Goal: Task Accomplishment & Management: Use online tool/utility

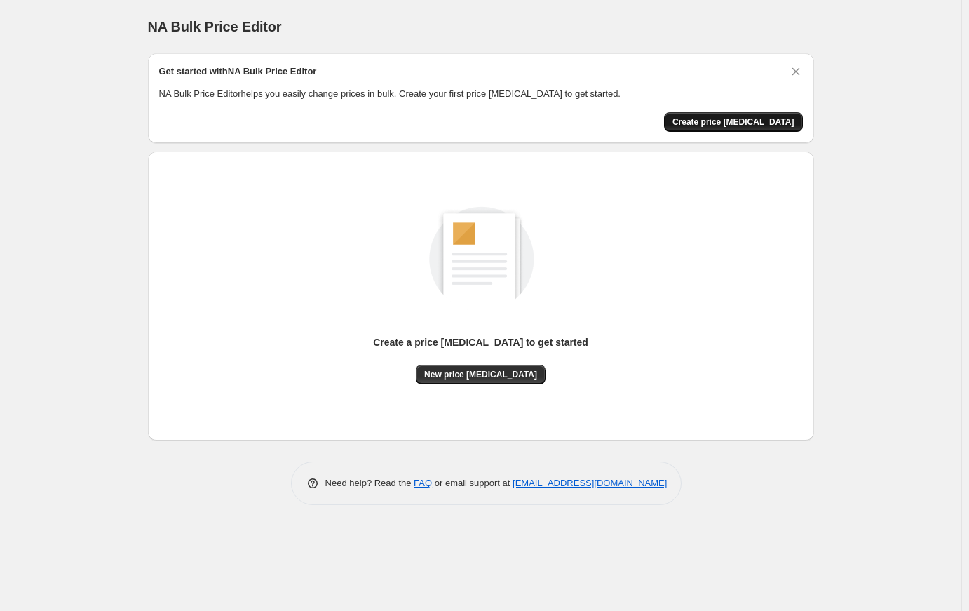
click at [749, 123] on span "Create price [MEDICAL_DATA]" at bounding box center [734, 121] width 122 height 11
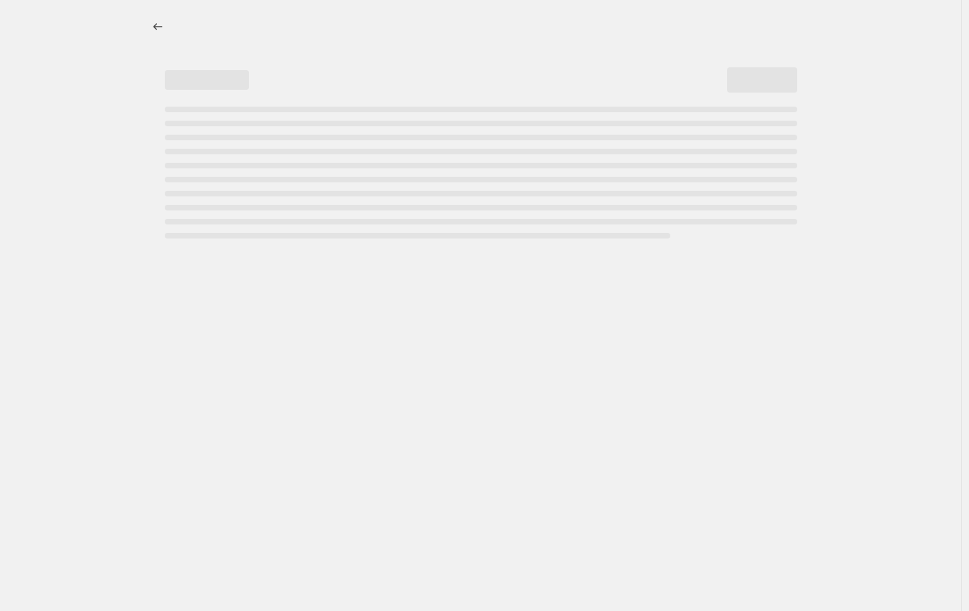
select select "percentage"
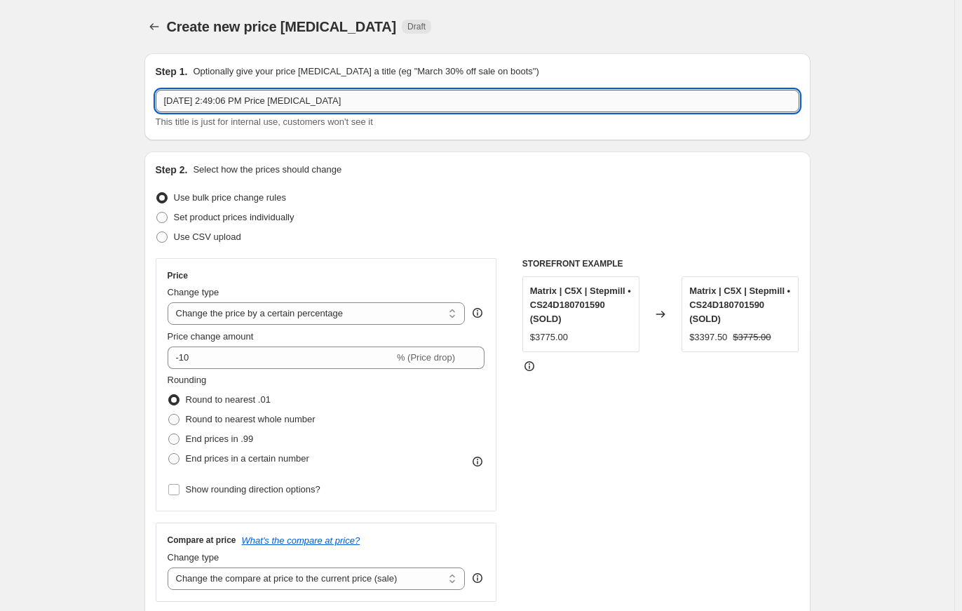
click at [256, 107] on input "[DATE] 2:49:06 PM Price [MEDICAL_DATA]" at bounding box center [478, 101] width 644 height 22
type input "back to school Preowned"
click at [374, 204] on div "Use bulk price change rules" at bounding box center [478, 198] width 644 height 20
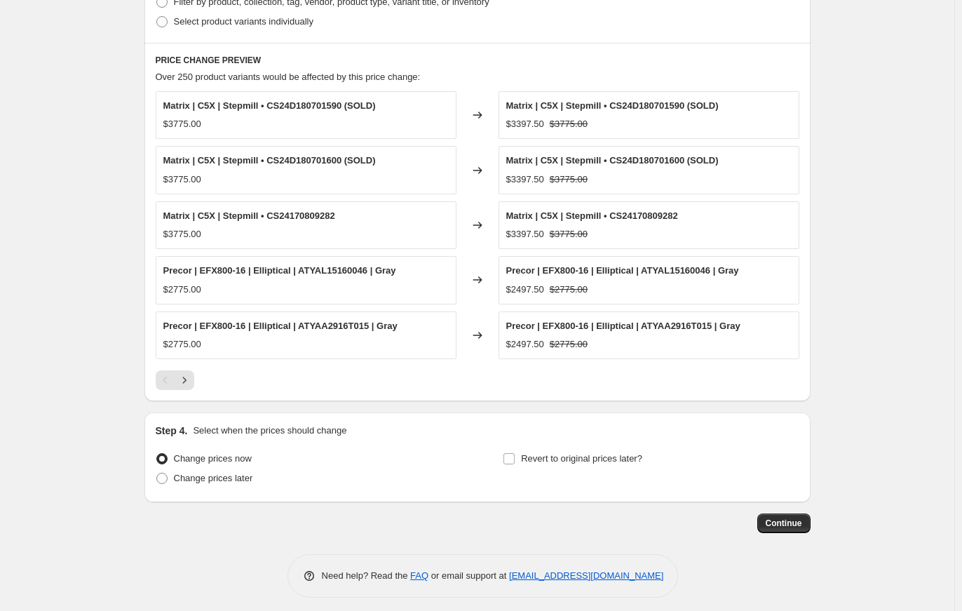
scroll to position [741, 0]
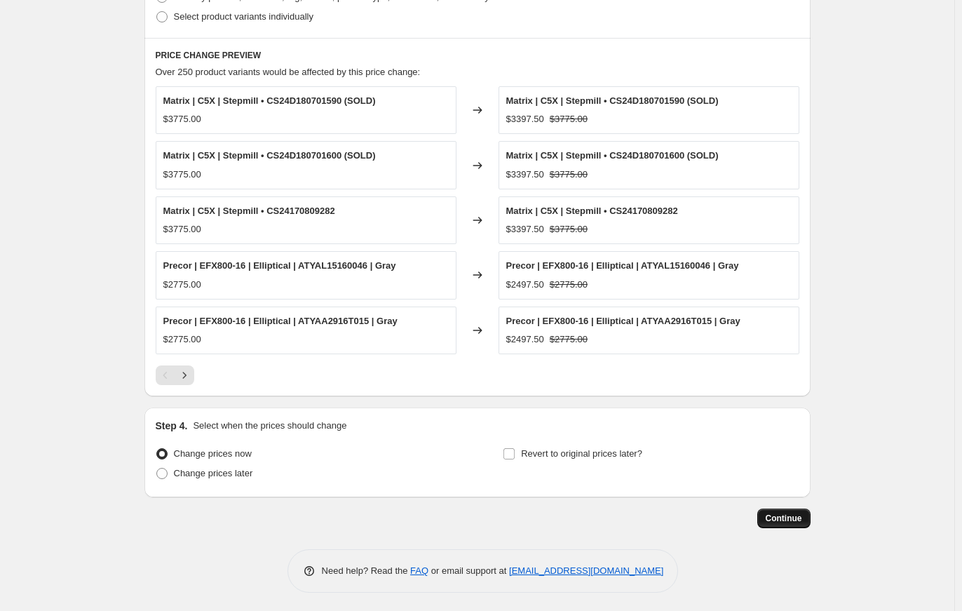
click at [798, 515] on span "Continue" at bounding box center [784, 518] width 36 height 11
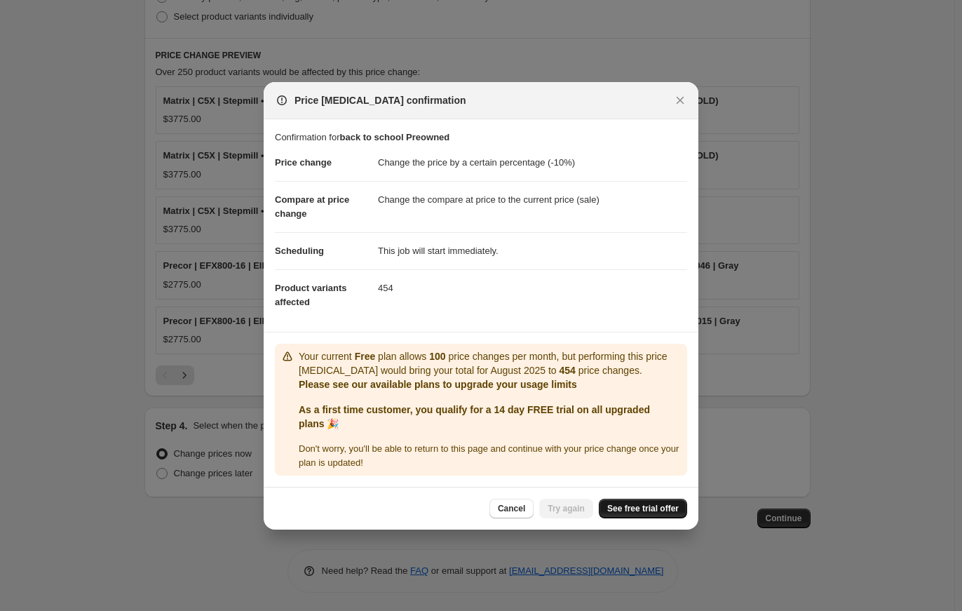
click at [663, 506] on span "See free trial offer" at bounding box center [643, 508] width 72 height 11
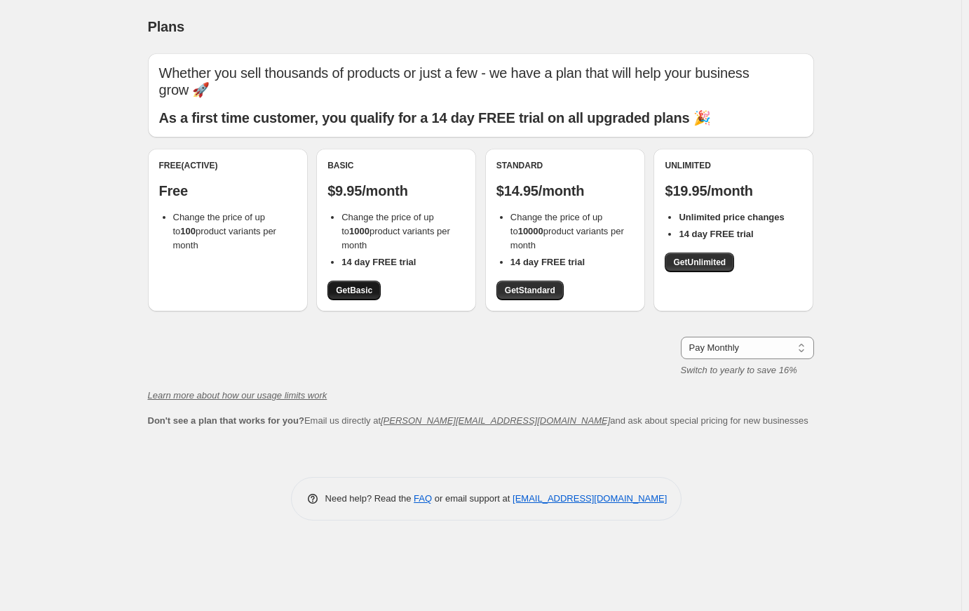
click at [356, 287] on span "Get Basic" at bounding box center [354, 290] width 36 height 11
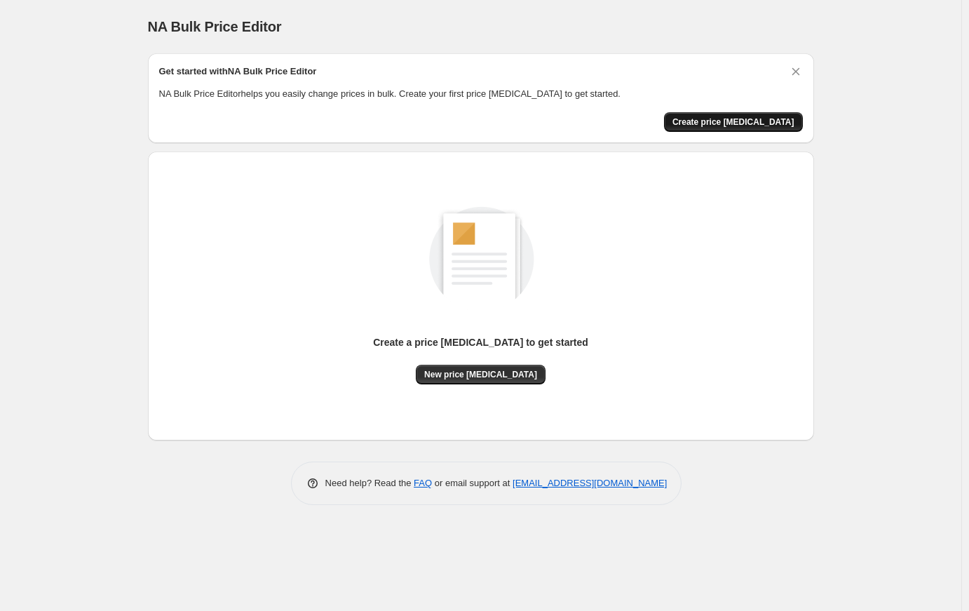
click at [738, 117] on span "Create price change job" at bounding box center [734, 121] width 122 height 11
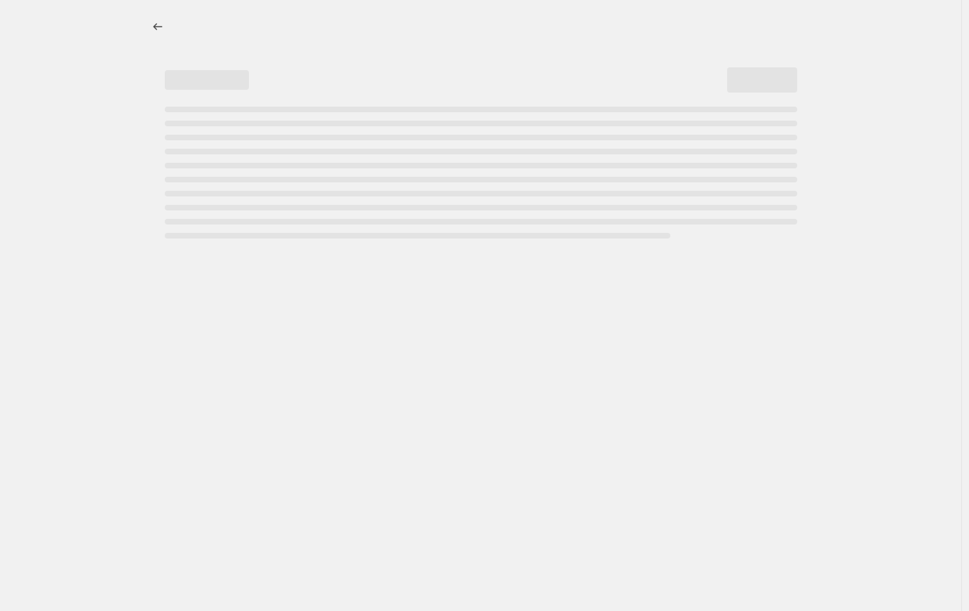
select select "percentage"
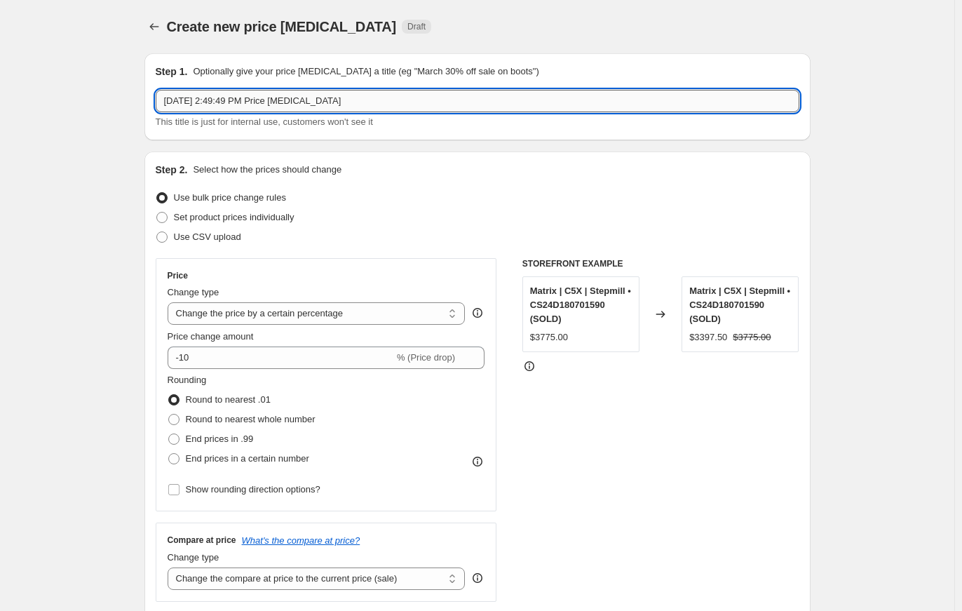
click at [236, 98] on input "Aug 14, 2025, 2:49:49 PM Price change job" at bounding box center [478, 101] width 644 height 22
type input "Back to School"
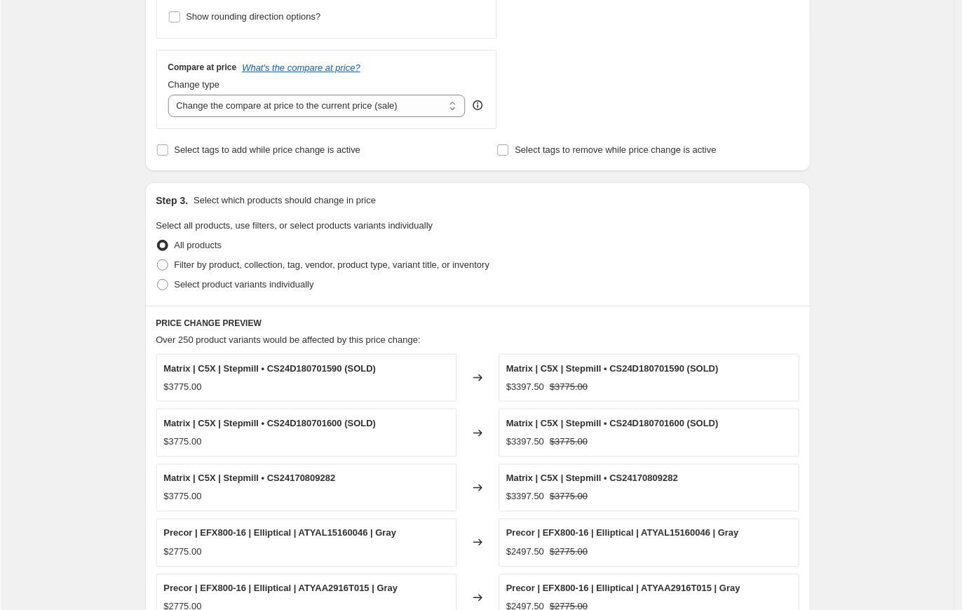
scroll to position [491, 0]
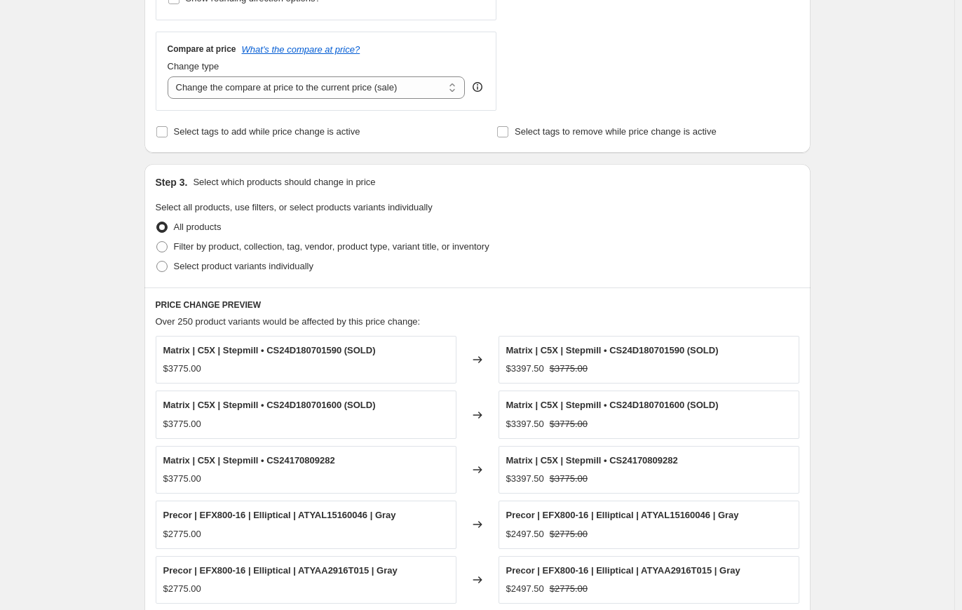
click at [839, 203] on div "Create new price change job. This page is ready Create new price change job Dra…" at bounding box center [477, 186] width 954 height 1354
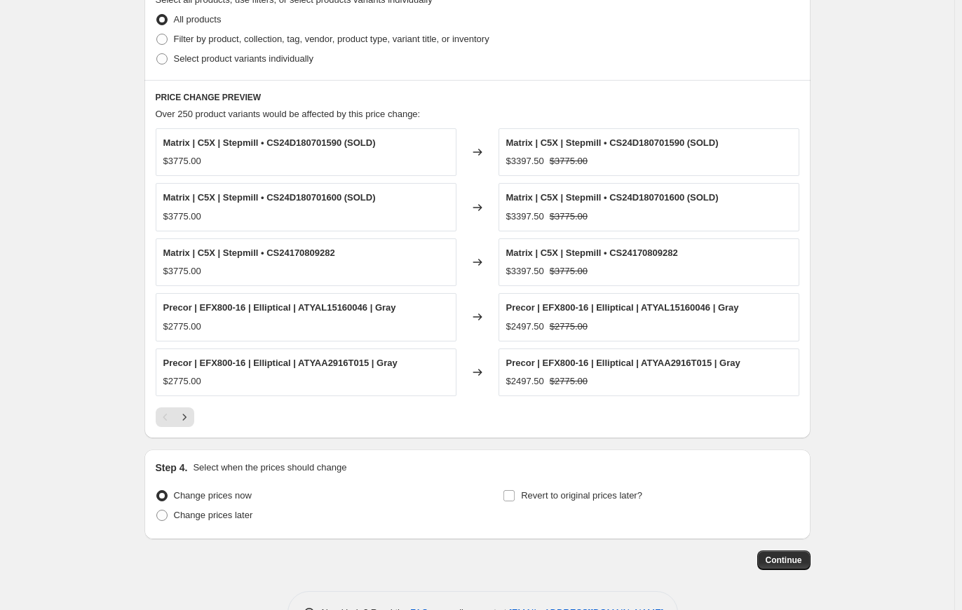
scroll to position [741, 0]
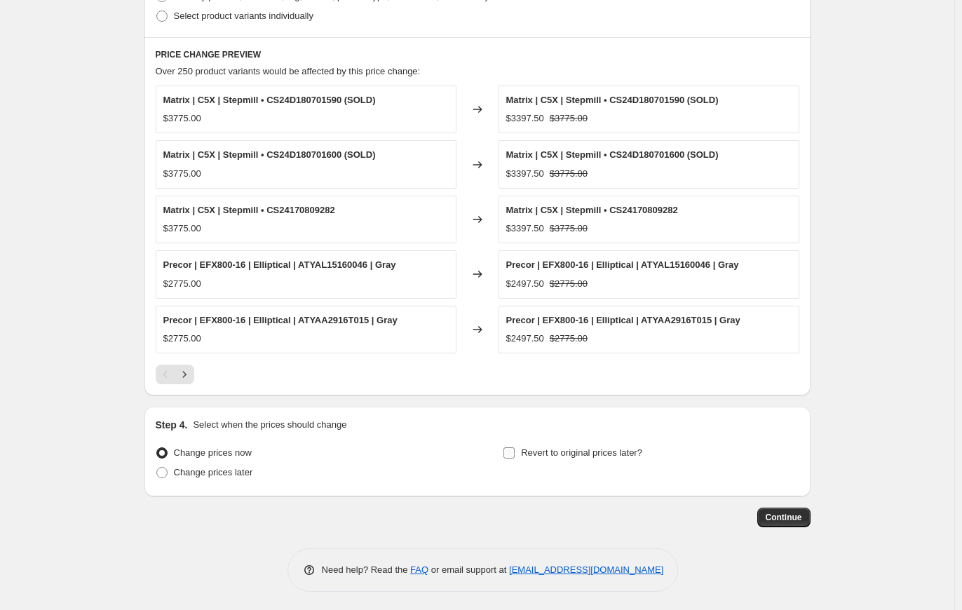
click at [513, 448] on input "Revert to original prices later?" at bounding box center [509, 452] width 11 height 11
checkbox input "true"
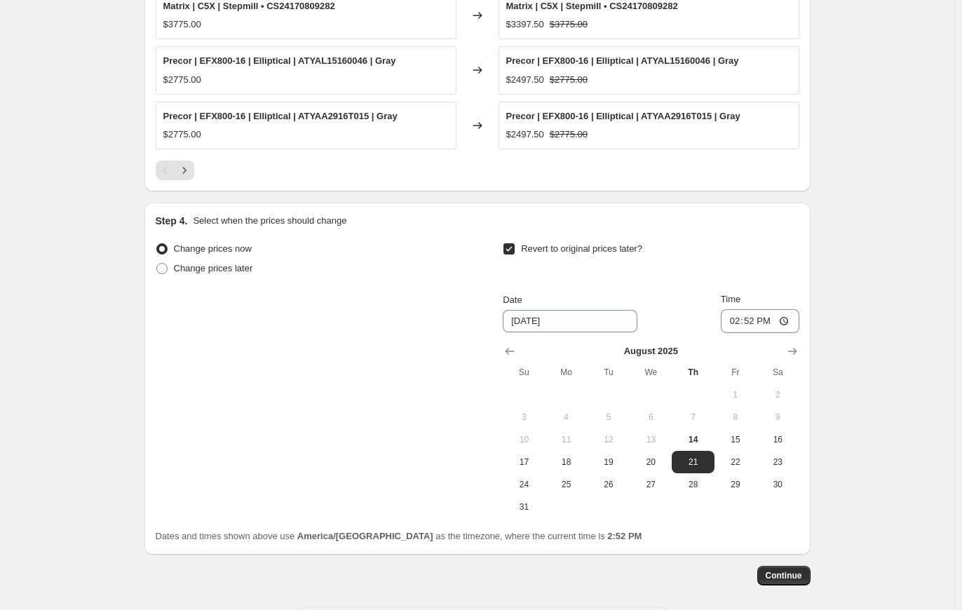
scroll to position [952, 0]
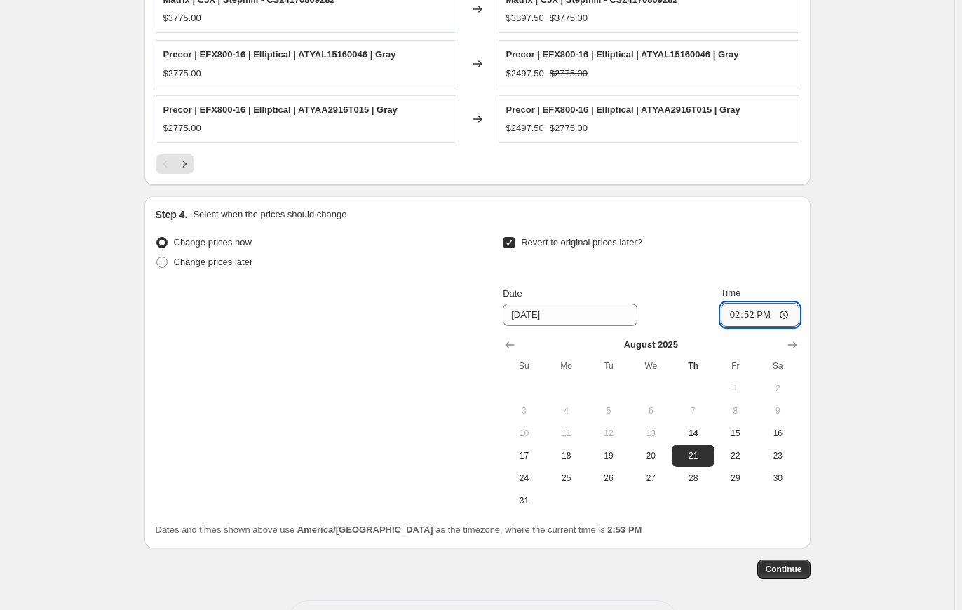
click at [735, 311] on input "14:52" at bounding box center [760, 315] width 79 height 24
type input "15:00"
click at [245, 257] on span "Change prices later" at bounding box center [213, 262] width 79 height 11
click at [157, 257] on input "Change prices later" at bounding box center [156, 257] width 1 height 1
radio input "true"
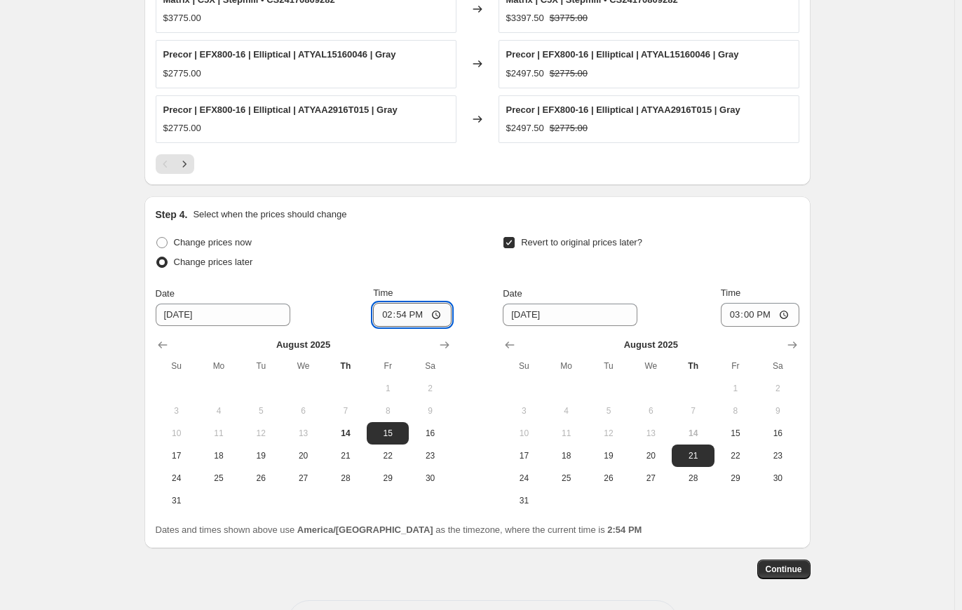
drag, startPoint x: 389, startPoint y: 309, endPoint x: 376, endPoint y: 311, distance: 12.8
click at [376, 311] on input "14:54" at bounding box center [412, 315] width 79 height 24
type input "00:00"
click at [580, 319] on input "8/21/2025" at bounding box center [570, 315] width 135 height 22
click at [530, 311] on input "8/21/2025" at bounding box center [570, 315] width 135 height 22
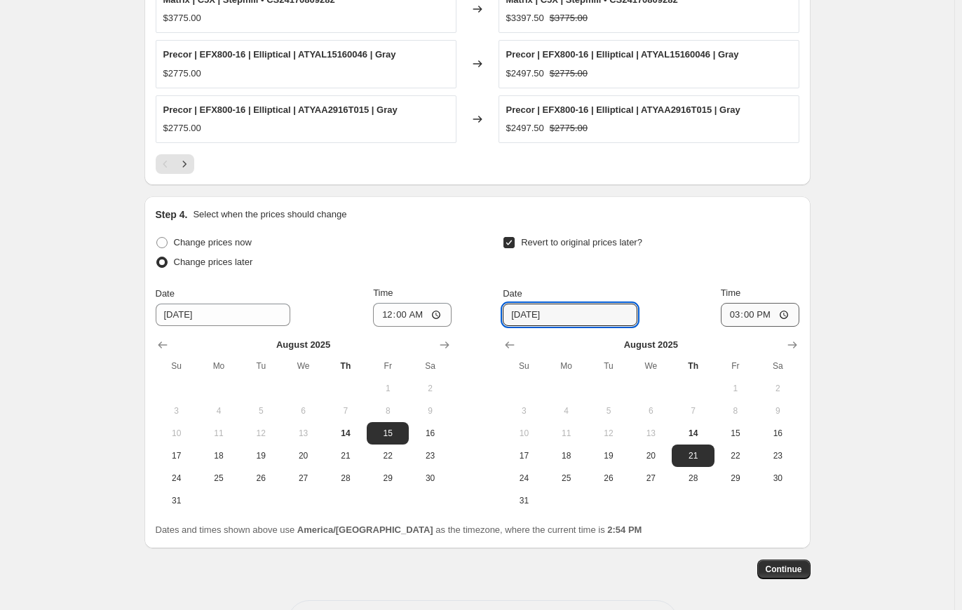
type input "8/25/2025"
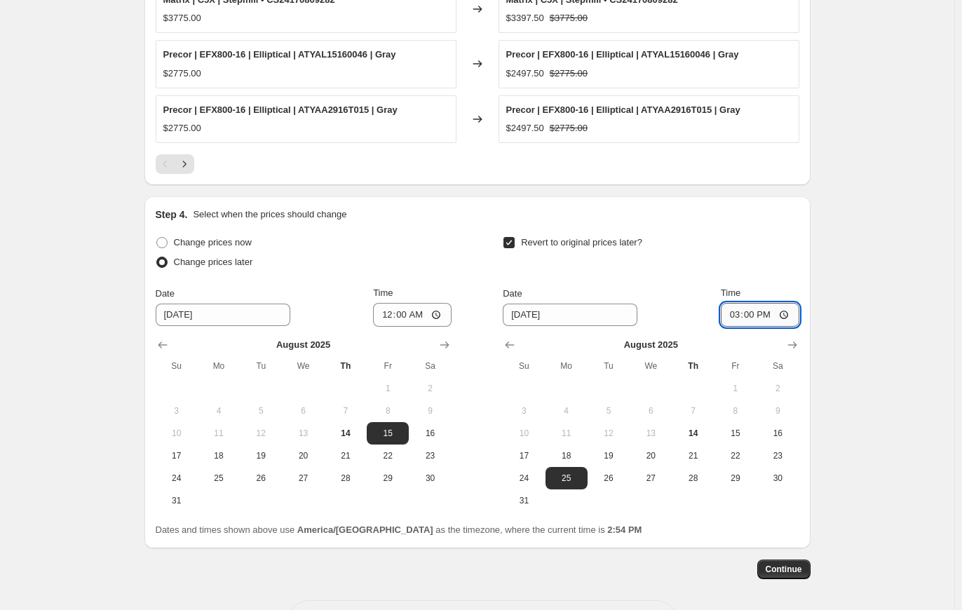
click at [745, 311] on input "15:00" at bounding box center [760, 315] width 79 height 24
click at [746, 311] on input "15:00" at bounding box center [760, 315] width 79 height 24
click at [729, 312] on input "15:00" at bounding box center [760, 315] width 79 height 24
type input "23:59"
click at [741, 261] on div "Revert to original prices later?" at bounding box center [651, 254] width 296 height 42
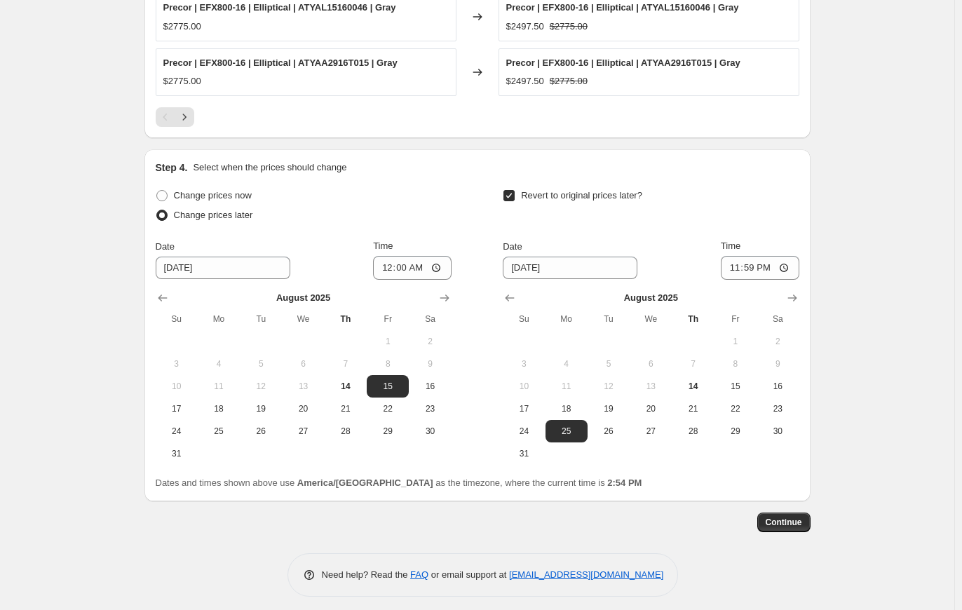
scroll to position [1004, 0]
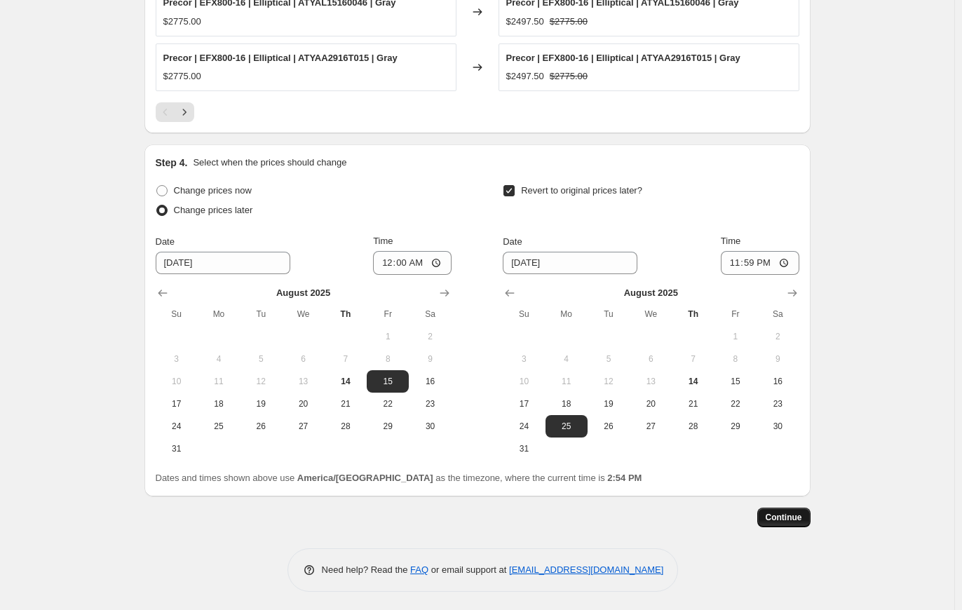
click at [782, 512] on span "Continue" at bounding box center [784, 517] width 36 height 11
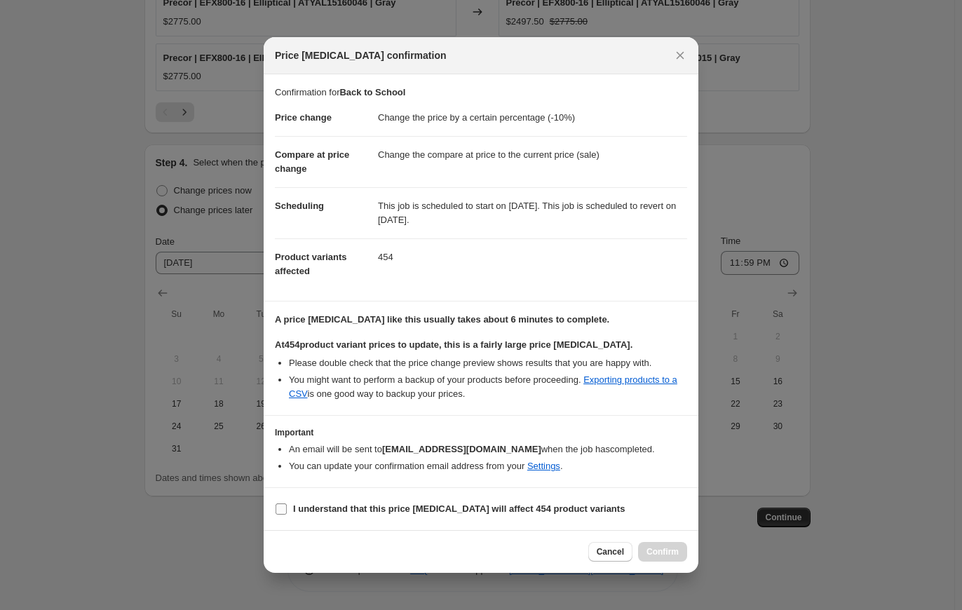
click at [285, 508] on input "I understand that this price [MEDICAL_DATA] will affect 454 product variants" at bounding box center [281, 509] width 11 height 11
checkbox input "true"
click at [667, 552] on span "Confirm" at bounding box center [663, 551] width 32 height 11
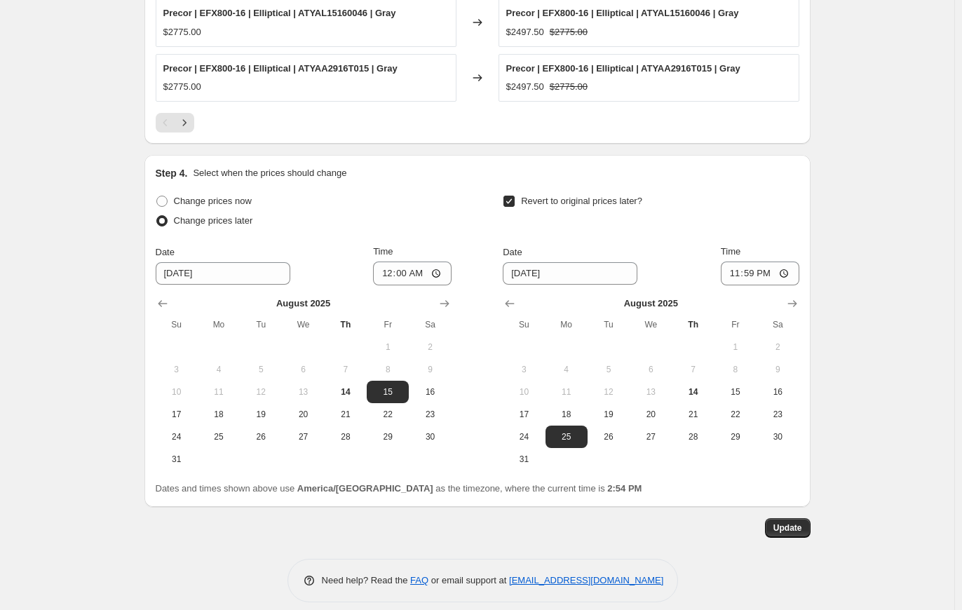
scroll to position [1089, 0]
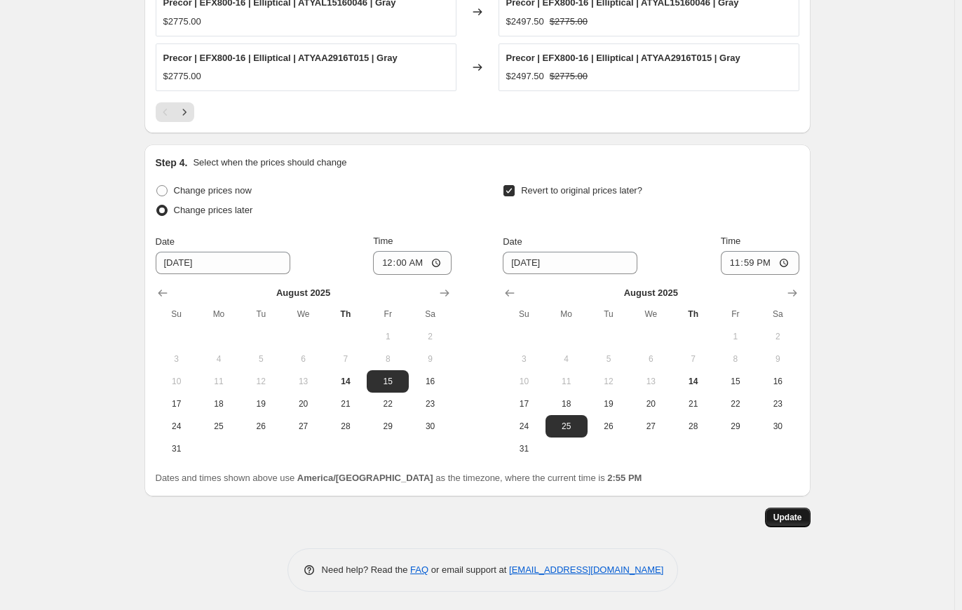
click at [807, 520] on button "Update" at bounding box center [788, 518] width 46 height 20
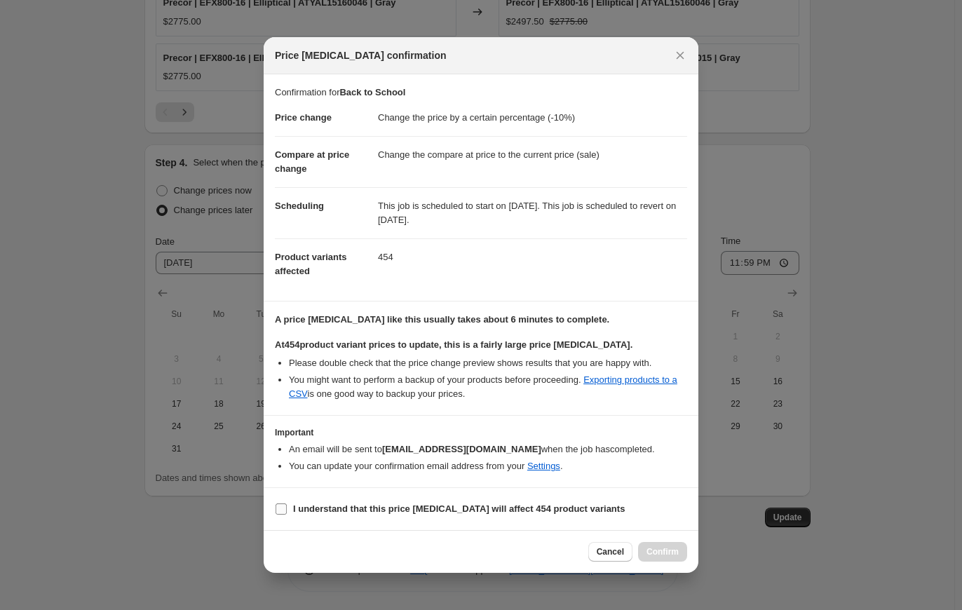
click at [301, 513] on b "I understand that this price [MEDICAL_DATA] will affect 454 product variants" at bounding box center [459, 509] width 332 height 11
click at [287, 513] on input "I understand that this price [MEDICAL_DATA] will affect 454 product variants" at bounding box center [281, 509] width 11 height 11
checkbox input "true"
click at [670, 558] on button "Confirm" at bounding box center [662, 552] width 49 height 20
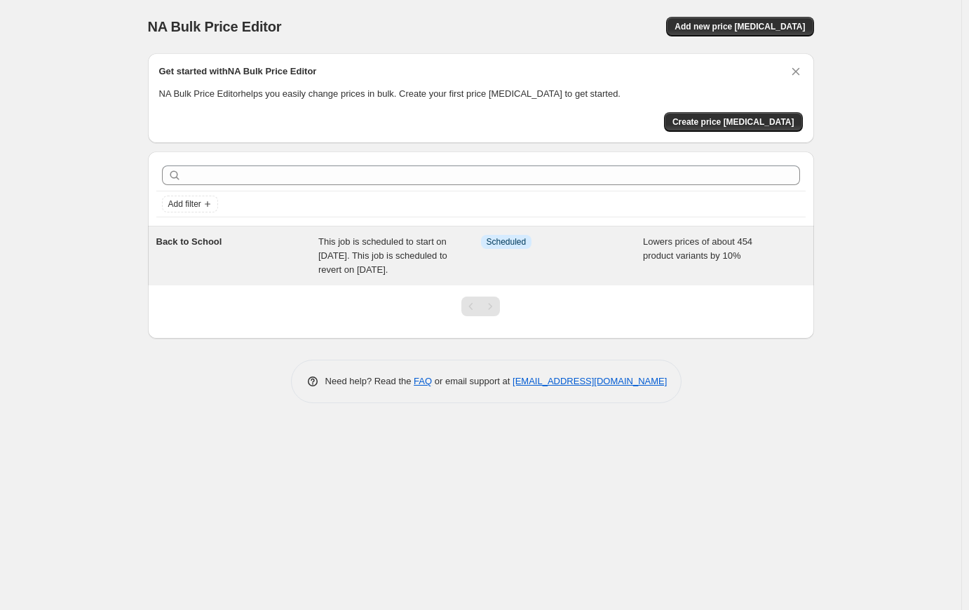
click at [567, 266] on div "Info Scheduled" at bounding box center [562, 256] width 163 height 42
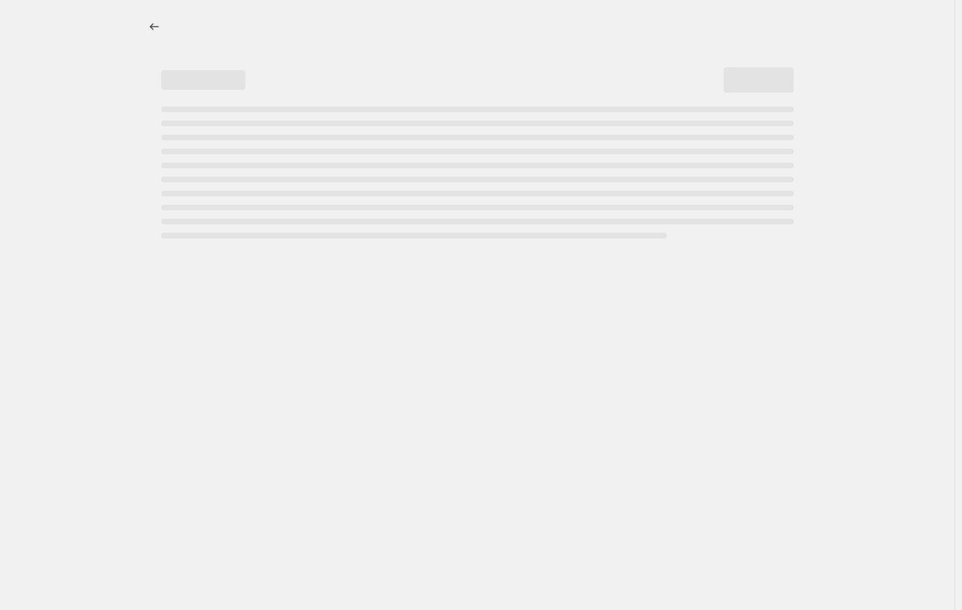
select select "percentage"
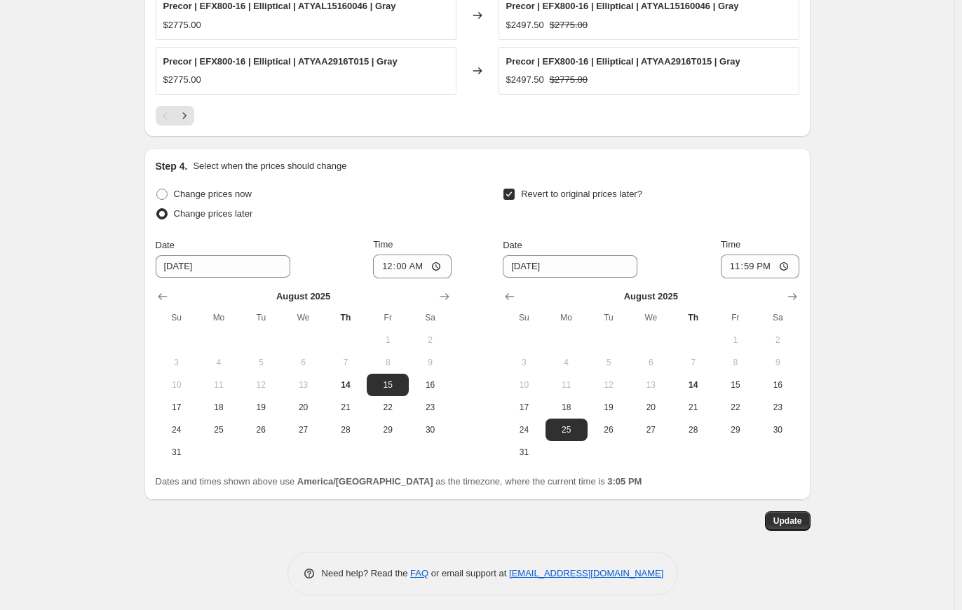
scroll to position [1089, 0]
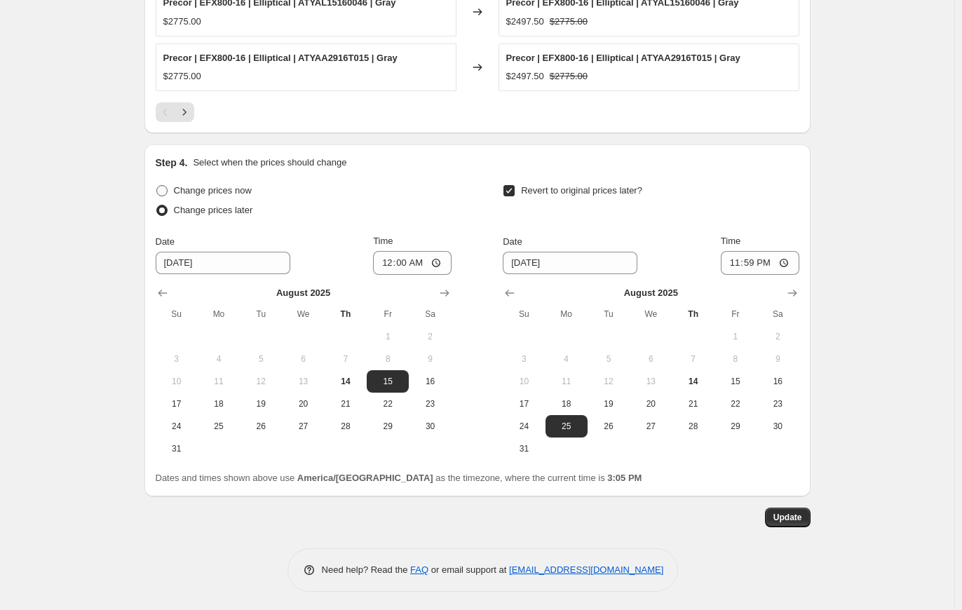
click at [186, 185] on span "Change prices now" at bounding box center [213, 190] width 78 height 11
click at [157, 185] on input "Change prices now" at bounding box center [156, 185] width 1 height 1
radio input "true"
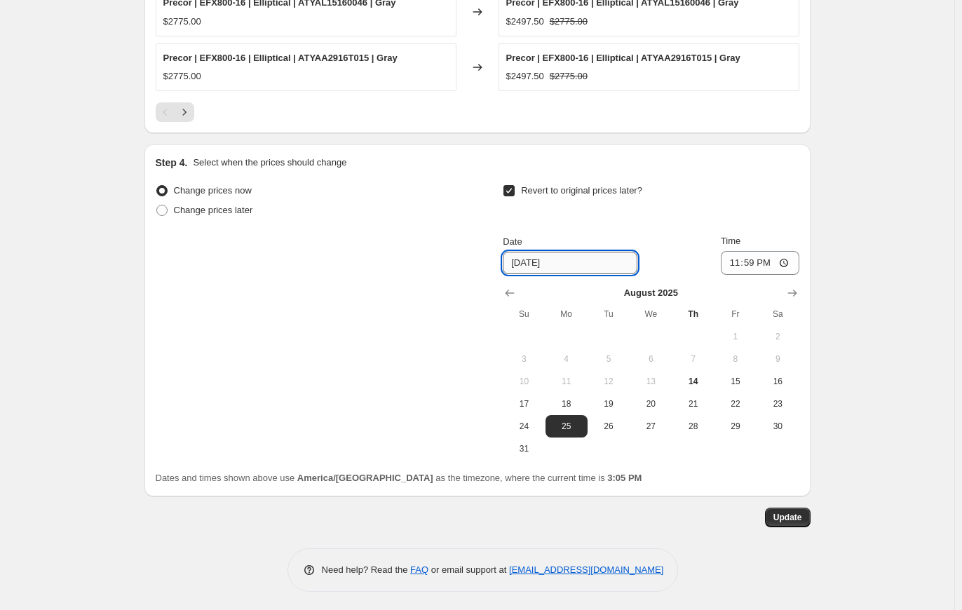
click at [531, 261] on input "8/25/2025" at bounding box center [570, 263] width 135 height 22
drag, startPoint x: 525, startPoint y: 260, endPoint x: 533, endPoint y: 258, distance: 8.7
click at [533, 258] on input "8/25/2025" at bounding box center [570, 263] width 135 height 22
type input "8/14/2025"
click at [753, 252] on input "23:59" at bounding box center [760, 263] width 79 height 24
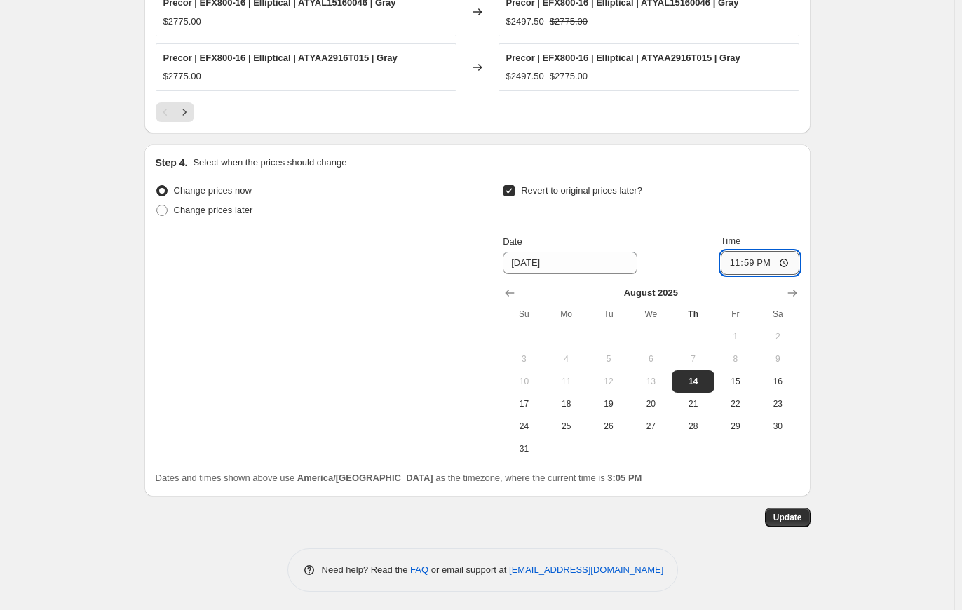
click at [759, 261] on input "23:59" at bounding box center [760, 263] width 79 height 24
click at [767, 259] on input "23:59" at bounding box center [760, 263] width 79 height 24
click at [733, 260] on input "23:59" at bounding box center [760, 263] width 79 height 24
type input "15:09"
click at [797, 516] on span "Update" at bounding box center [788, 517] width 29 height 11
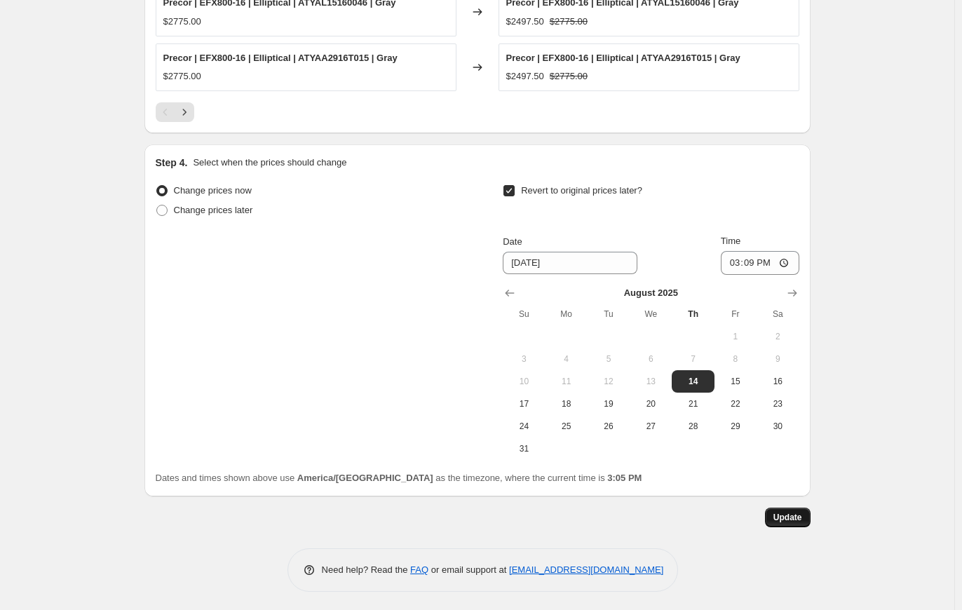
scroll to position [0, 0]
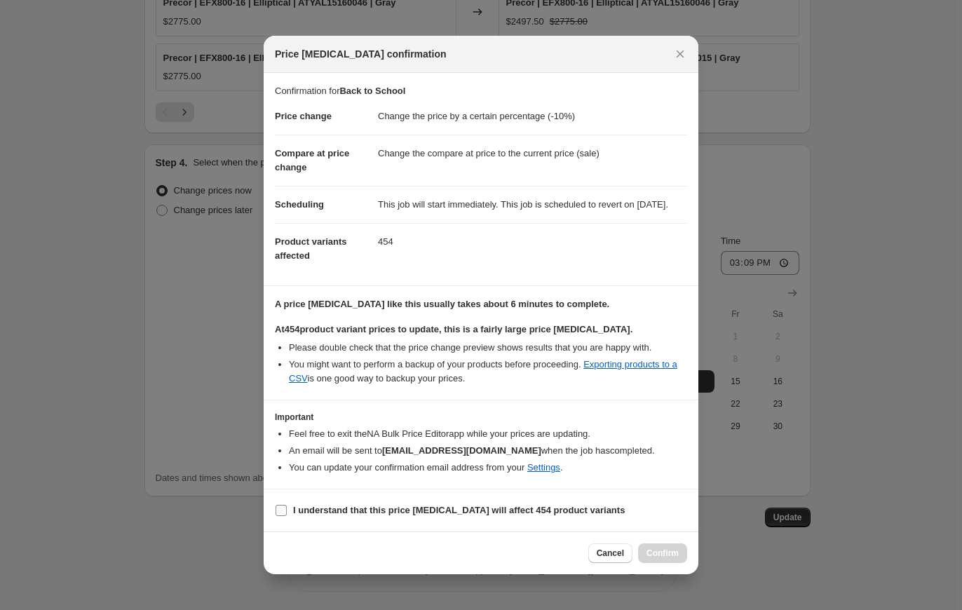
click at [294, 515] on b "I understand that this price [MEDICAL_DATA] will affect 454 product variants" at bounding box center [459, 510] width 332 height 11
click at [287, 516] on input "I understand that this price [MEDICAL_DATA] will affect 454 product variants" at bounding box center [281, 510] width 11 height 11
checkbox input "true"
click at [676, 558] on span "Confirm" at bounding box center [663, 553] width 32 height 11
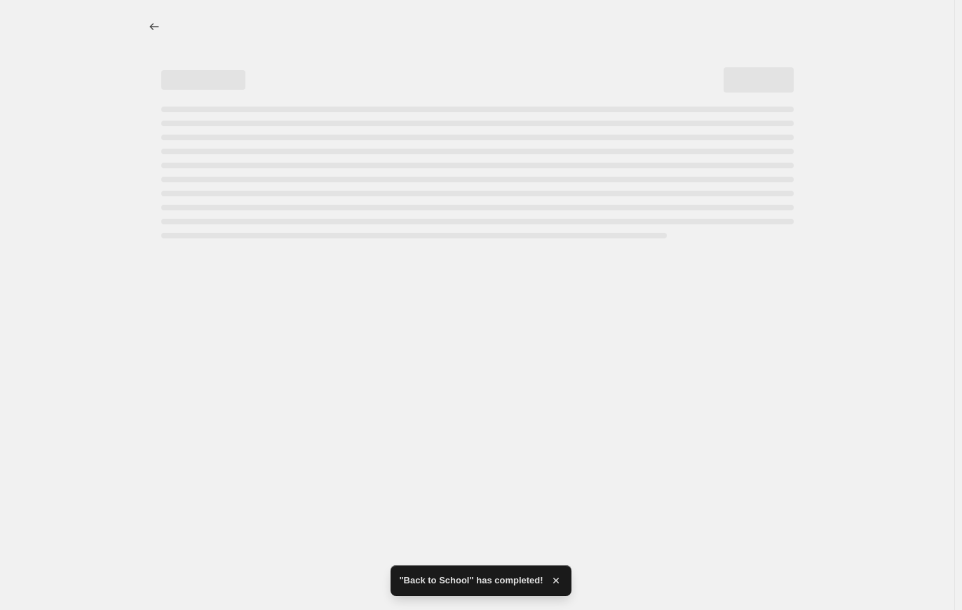
select select "percentage"
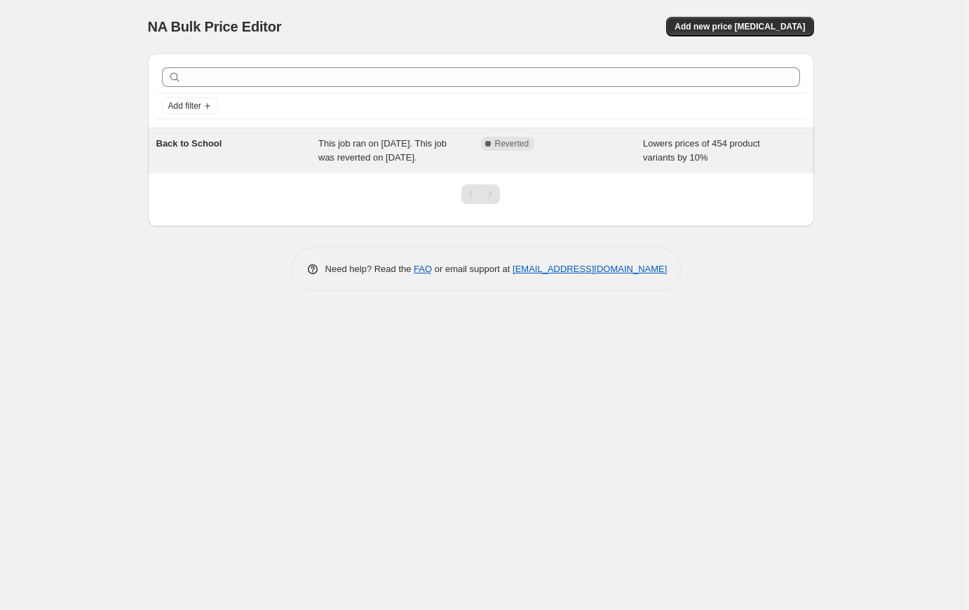
click at [401, 151] on div "This job ran on August 14, 2025. This job was reverted on August 14, 2025." at bounding box center [399, 151] width 163 height 28
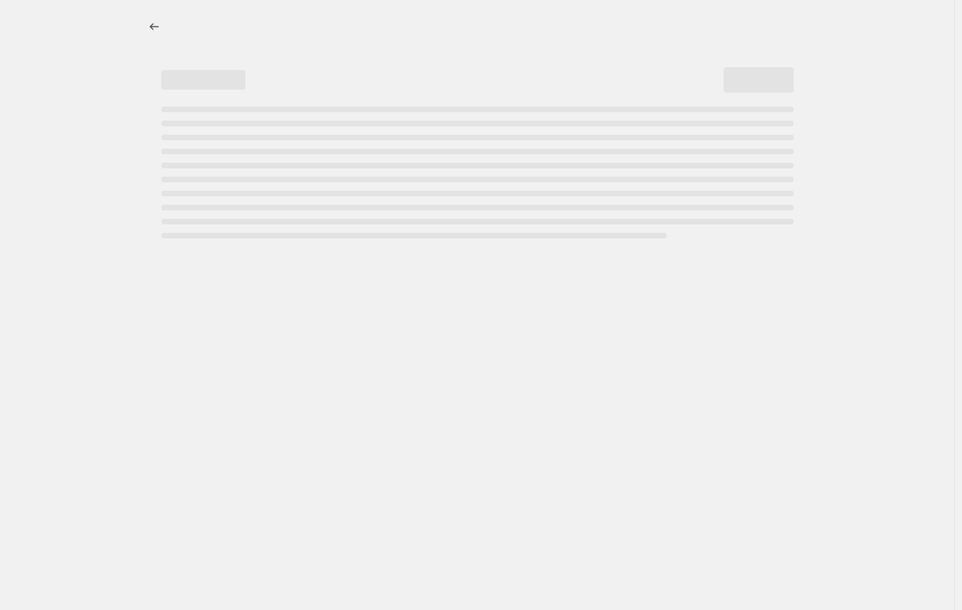
select select "percentage"
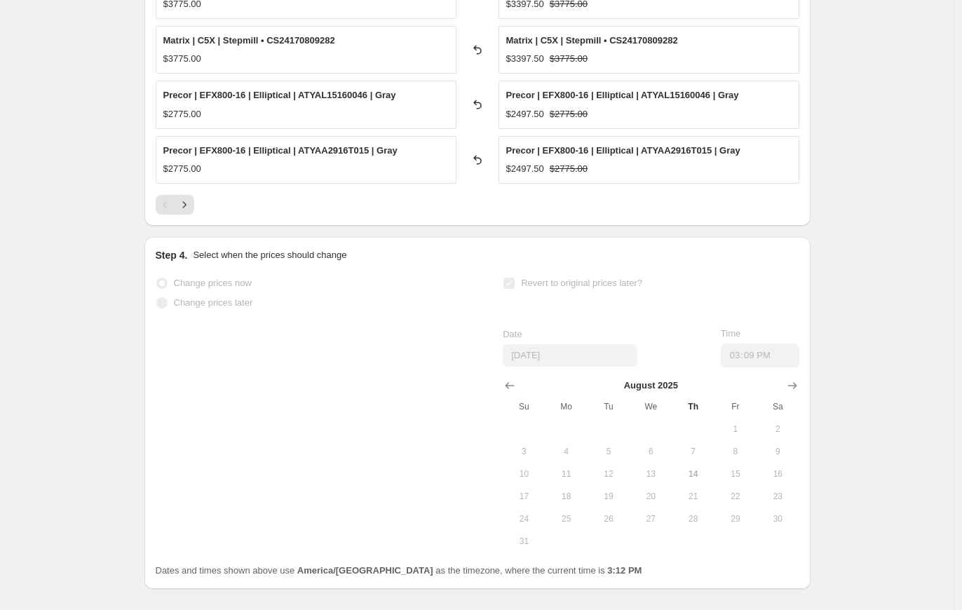
scroll to position [1065, 0]
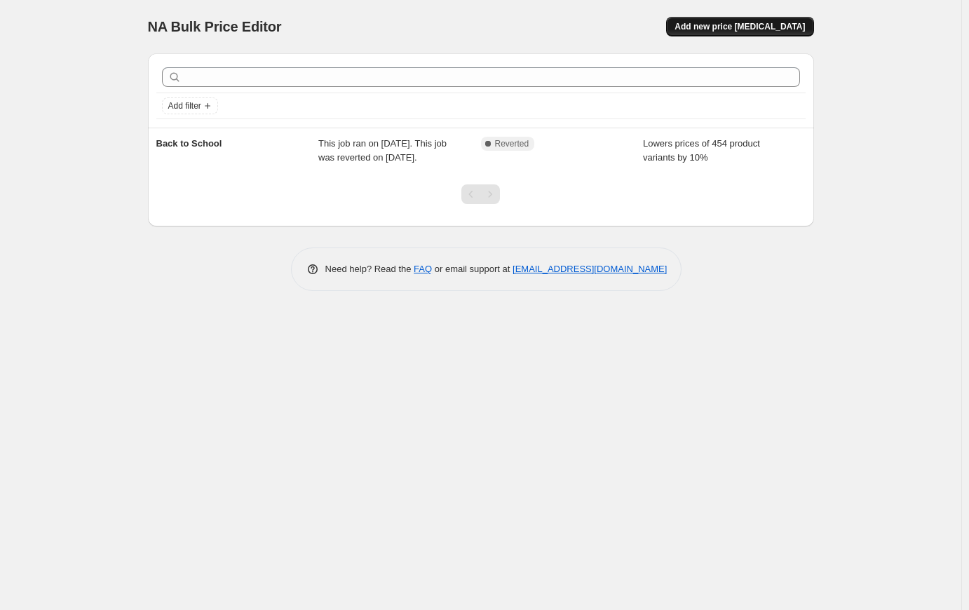
click at [771, 30] on span "Add new price change job" at bounding box center [740, 26] width 130 height 11
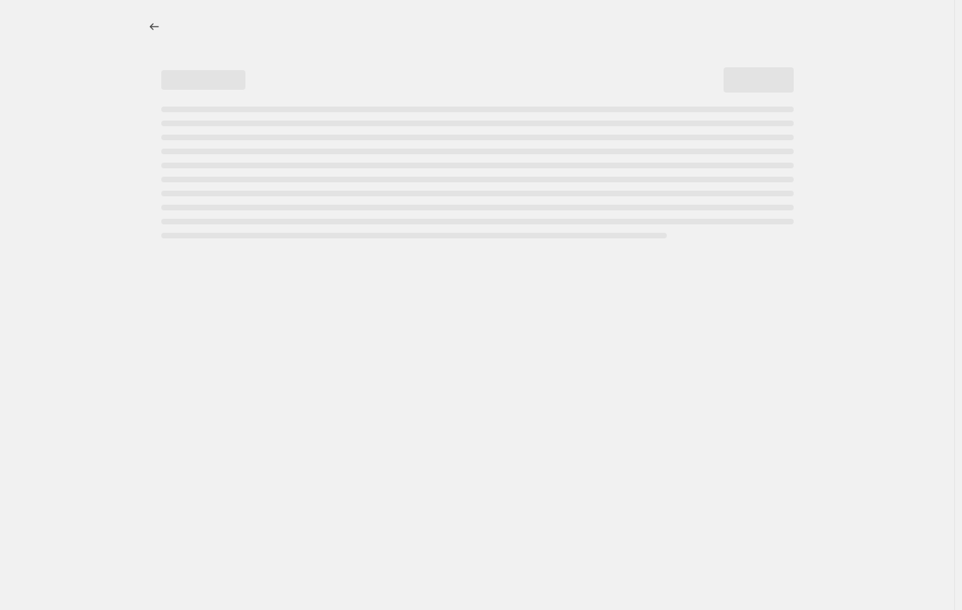
select select "percentage"
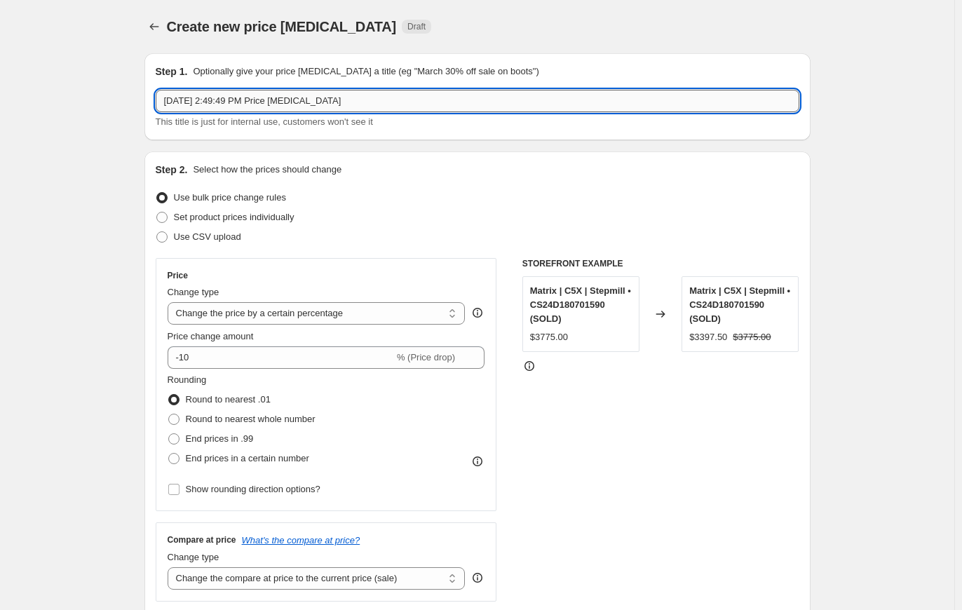
click at [384, 91] on input "Aug 14, 2025, 2:49:49 PM Price change job" at bounding box center [478, 101] width 644 height 22
click at [384, 93] on input "Aug 14, 2025, 2:49:49 PM Price change job" at bounding box center [478, 101] width 644 height 22
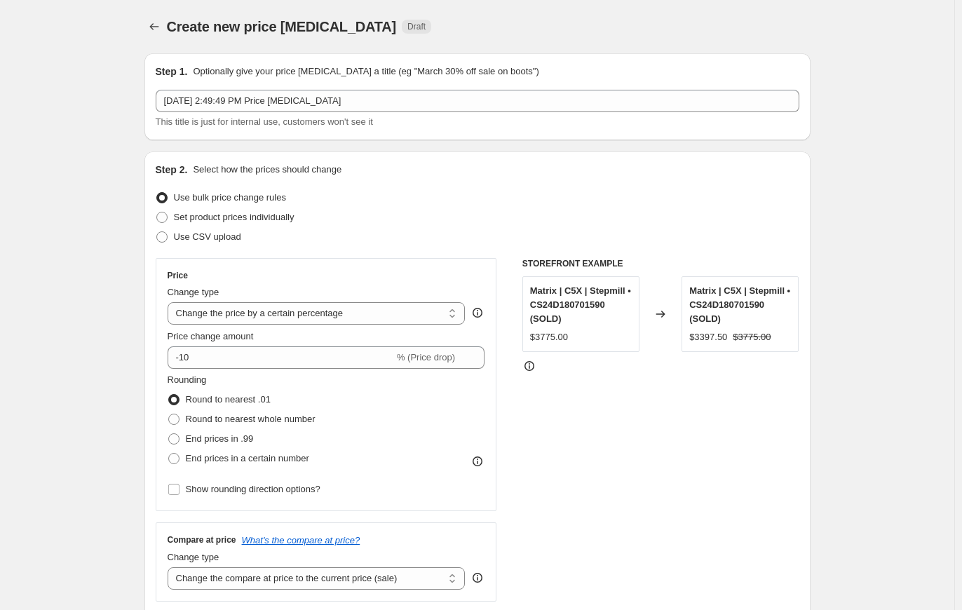
click at [390, 87] on div "Step 1. Optionally give your price change job a title (eg "March 30% off sale o…" at bounding box center [478, 97] width 644 height 65
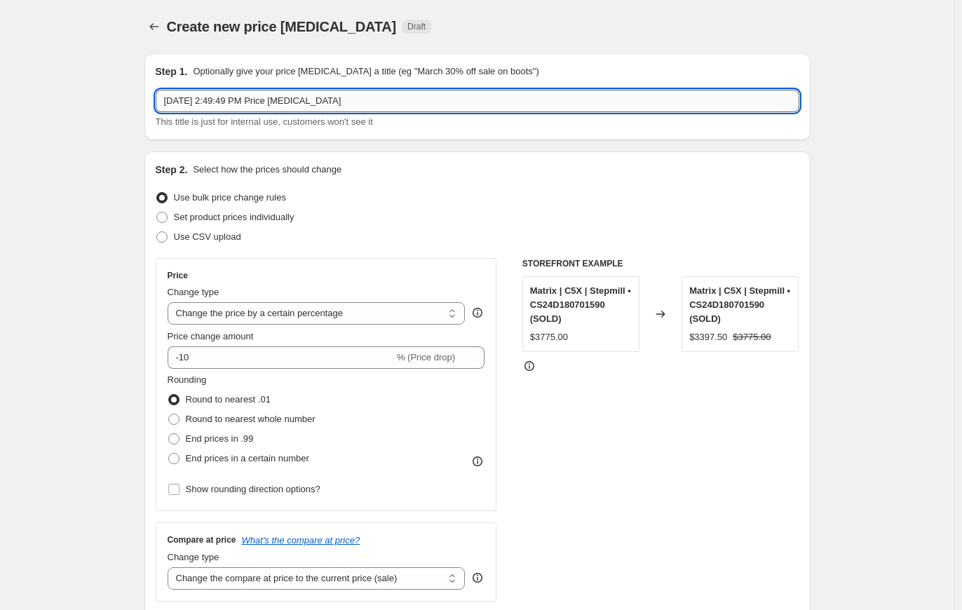
click at [390, 93] on input "Aug 14, 2025, 2:49:49 PM Price change job" at bounding box center [478, 101] width 644 height 22
click at [387, 94] on input "Aug 14, 2025, 2:49:49 PM Price change job" at bounding box center [478, 101] width 644 height 22
drag, startPoint x: 379, startPoint y: 100, endPoint x: 159, endPoint y: 89, distance: 220.5
click at [159, 89] on div "Step 1. Optionally give your price change job a title (eg "March 30% off sale o…" at bounding box center [478, 97] width 644 height 65
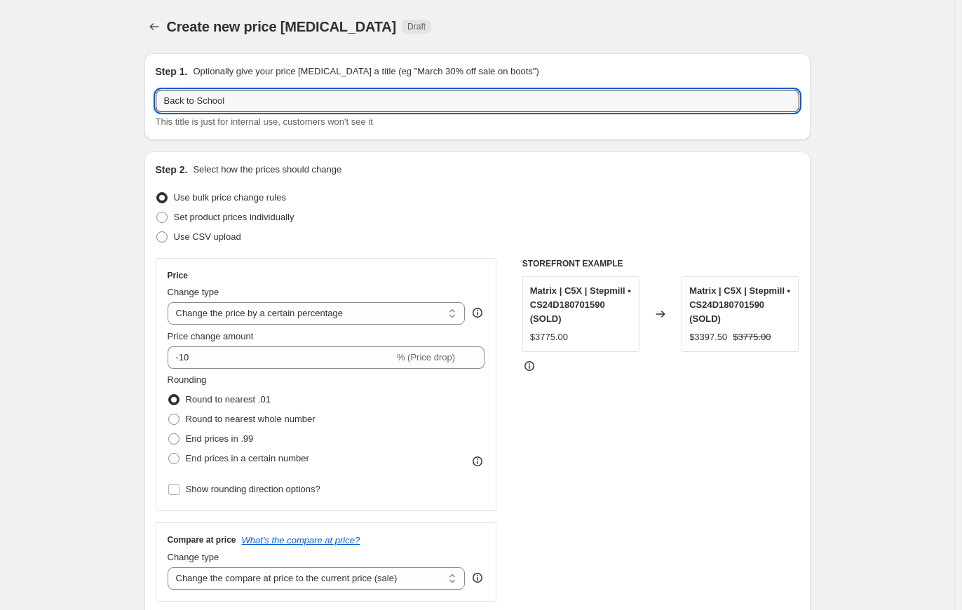
type input "Back to School"
click at [713, 191] on div "Use bulk price change rules" at bounding box center [478, 198] width 644 height 20
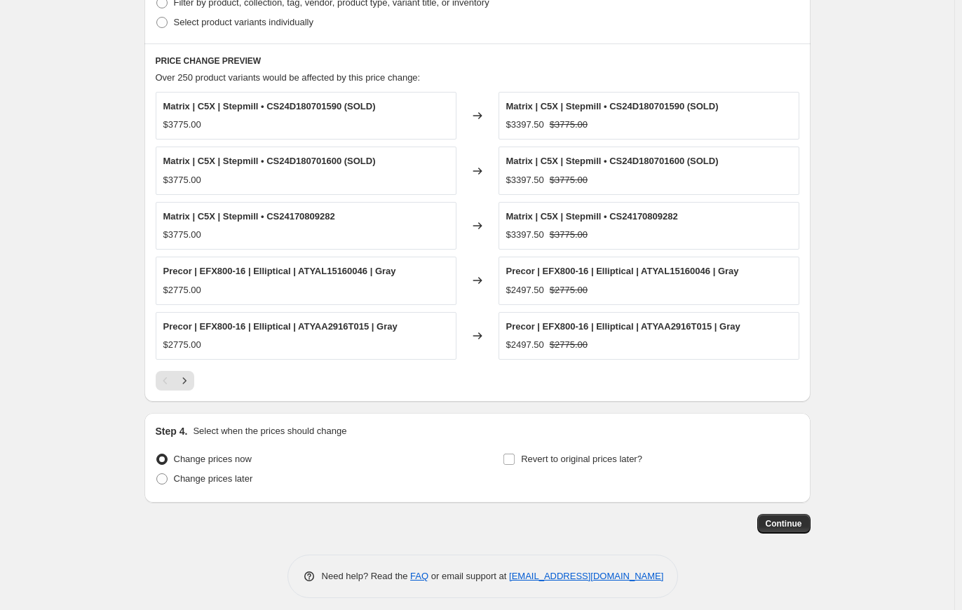
scroll to position [741, 0]
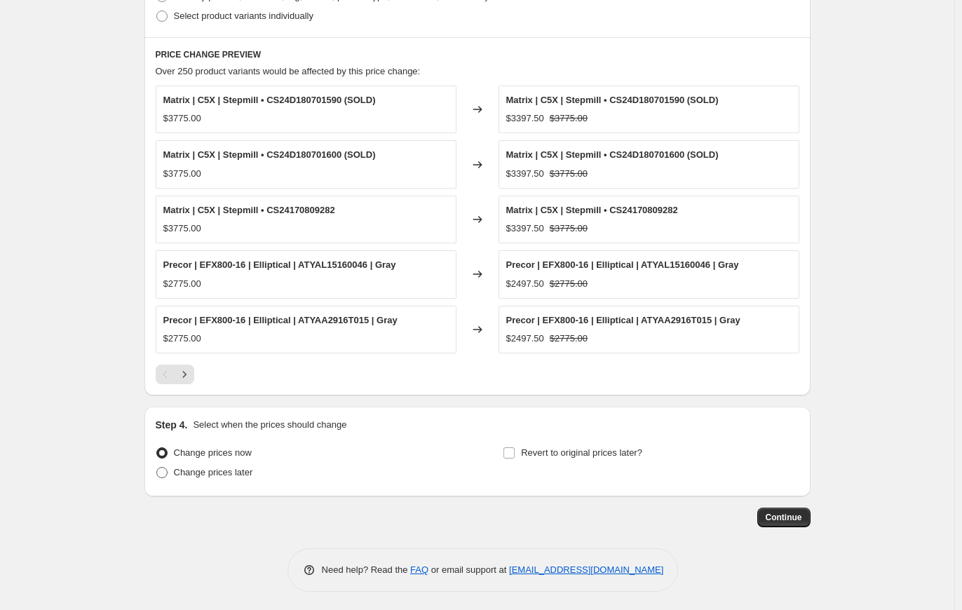
click at [213, 470] on span "Change prices later" at bounding box center [213, 472] width 79 height 11
click at [157, 468] on input "Change prices later" at bounding box center [156, 467] width 1 height 1
radio input "true"
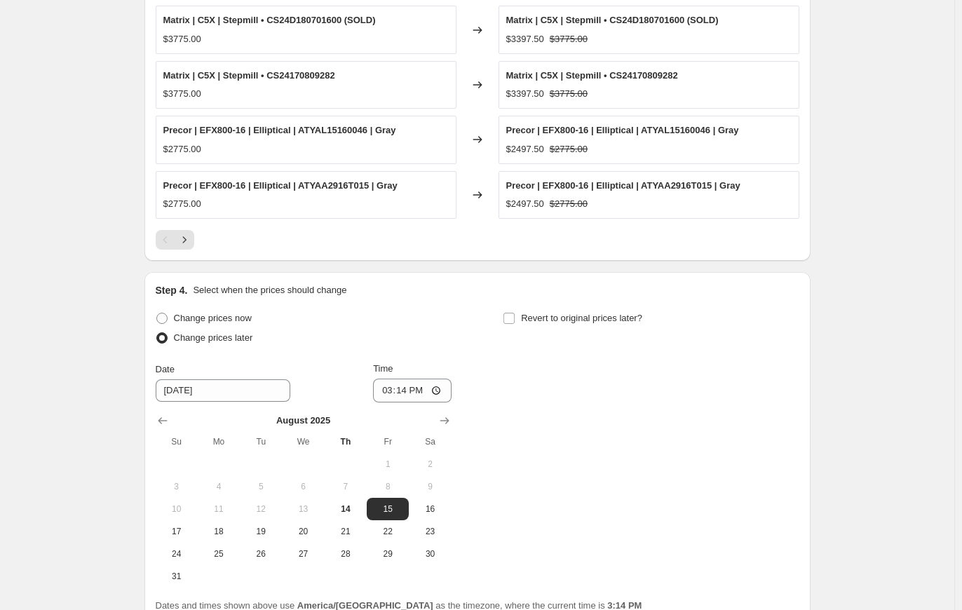
scroll to position [882, 0]
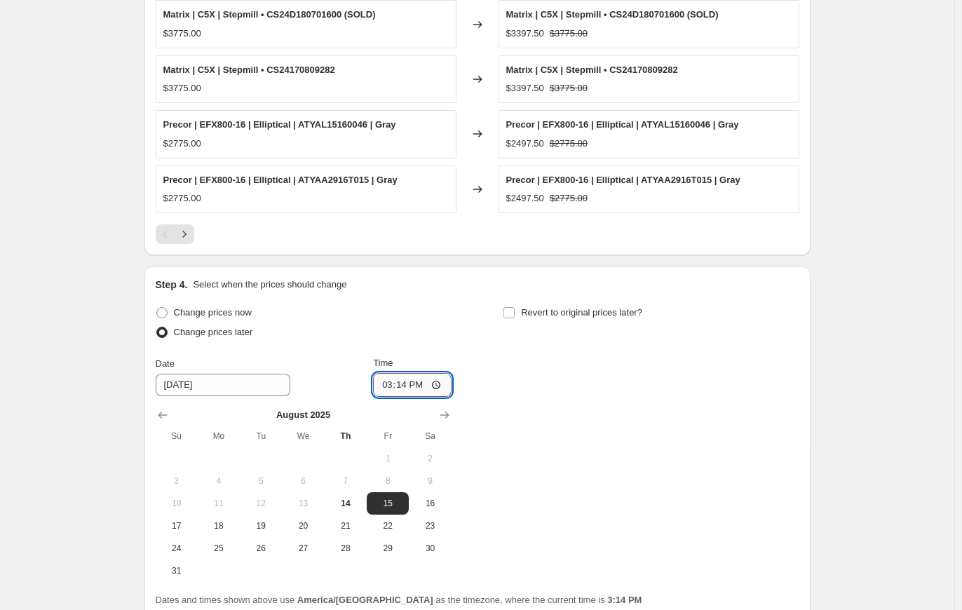
drag, startPoint x: 389, startPoint y: 381, endPoint x: 381, endPoint y: 380, distance: 7.7
click at [381, 380] on input "15:14" at bounding box center [412, 385] width 79 height 24
type input "00:00"
click at [637, 437] on div "Change prices now Change prices later Date 8/15/2025 Time 00:00 August 2025 Su …" at bounding box center [478, 442] width 644 height 279
click at [512, 309] on input "Revert to original prices later?" at bounding box center [509, 312] width 11 height 11
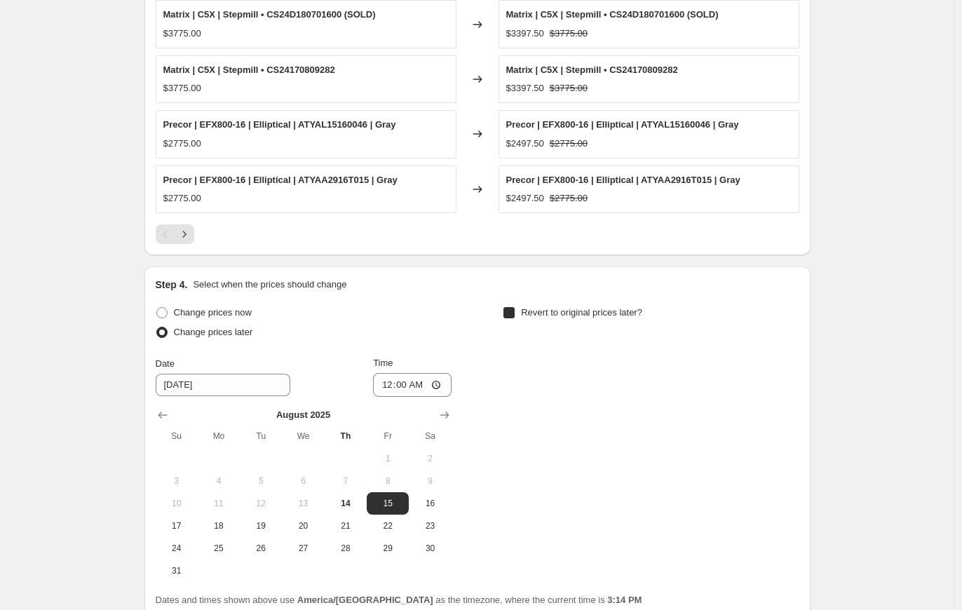
checkbox input "true"
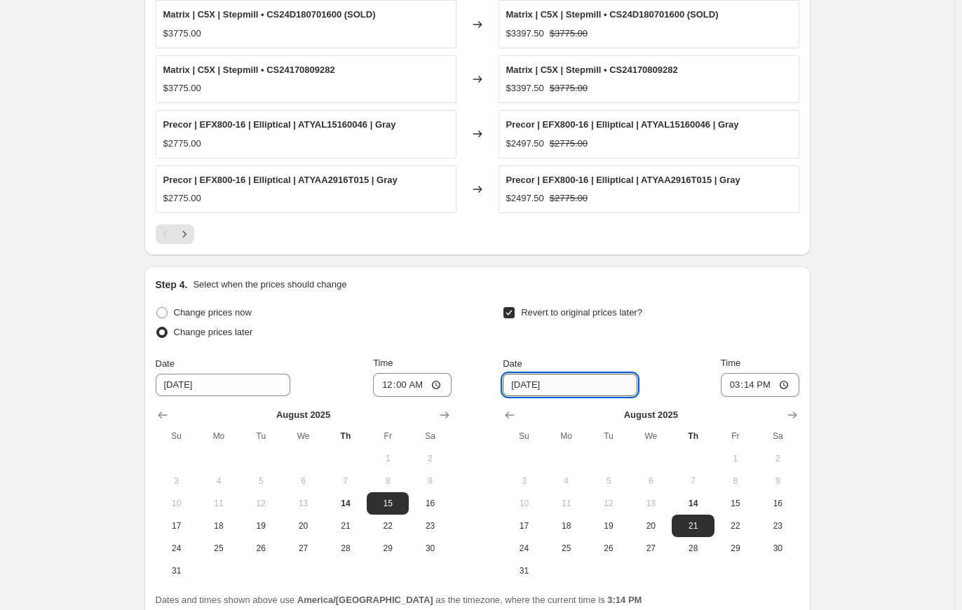
click at [533, 380] on input "8/21/2025" at bounding box center [570, 385] width 135 height 22
type input "8/25/2025"
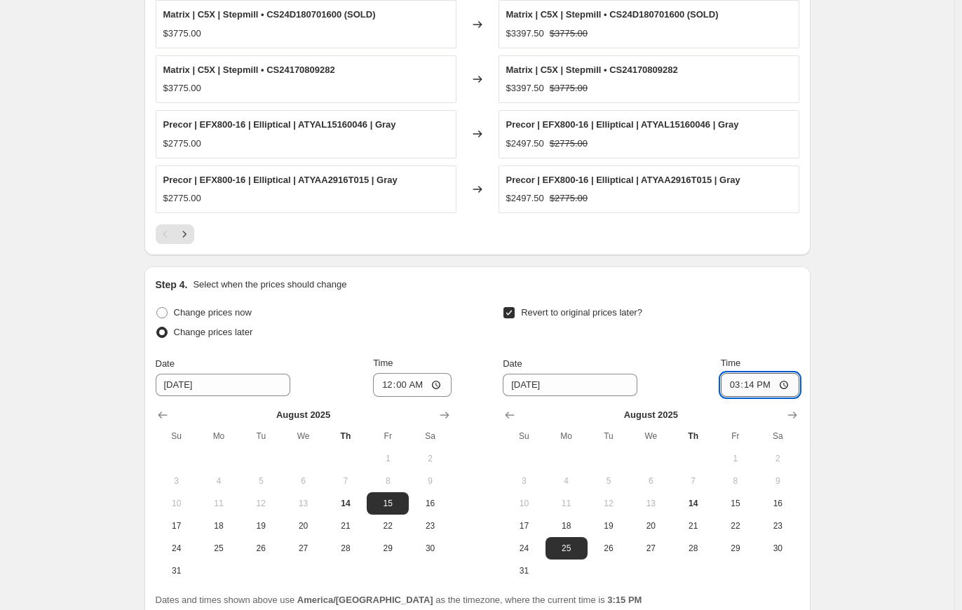
click at [738, 378] on input "15:14" at bounding box center [760, 385] width 79 height 24
click at [738, 383] on input "15:14" at bounding box center [760, 385] width 79 height 24
type input "23:59"
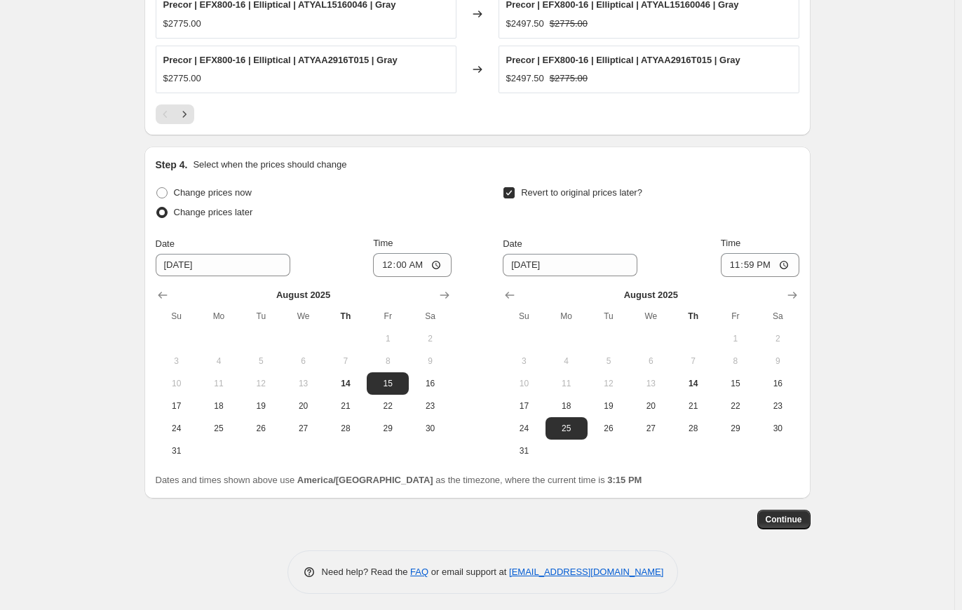
scroll to position [1004, 0]
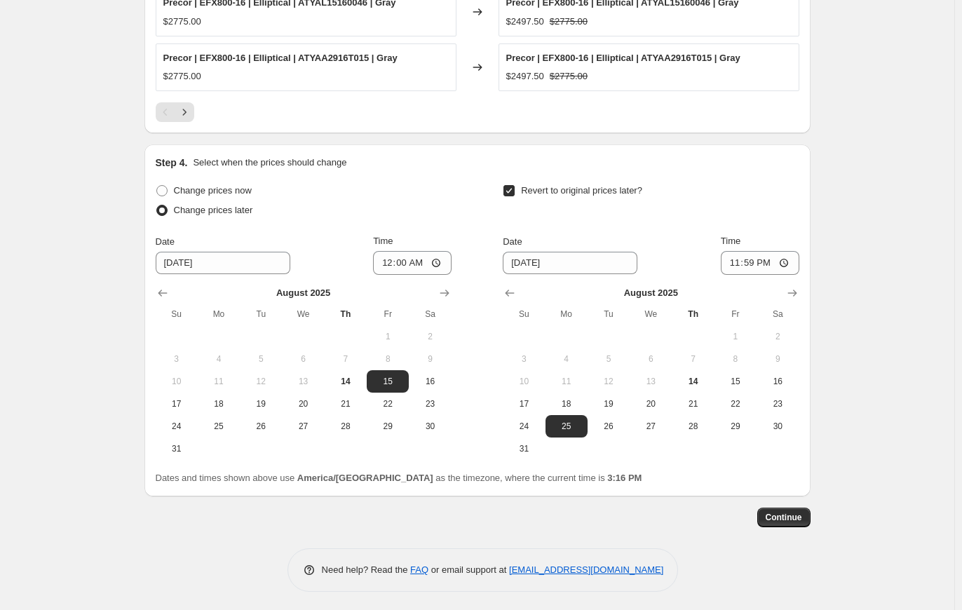
click at [721, 186] on div "Revert to original prices later?" at bounding box center [651, 202] width 296 height 42
click at [776, 518] on span "Continue" at bounding box center [784, 517] width 36 height 11
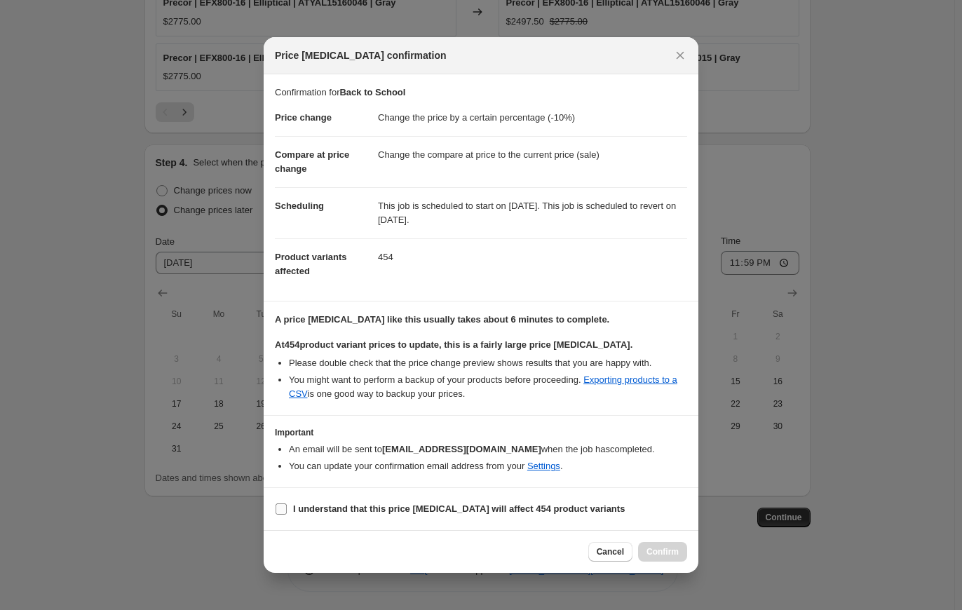
click at [296, 511] on b "I understand that this price [MEDICAL_DATA] will affect 454 product variants" at bounding box center [459, 509] width 332 height 11
click at [287, 511] on input "I understand that this price [MEDICAL_DATA] will affect 454 product variants" at bounding box center [281, 509] width 11 height 11
checkbox input "true"
click at [662, 545] on button "Confirm" at bounding box center [662, 552] width 49 height 20
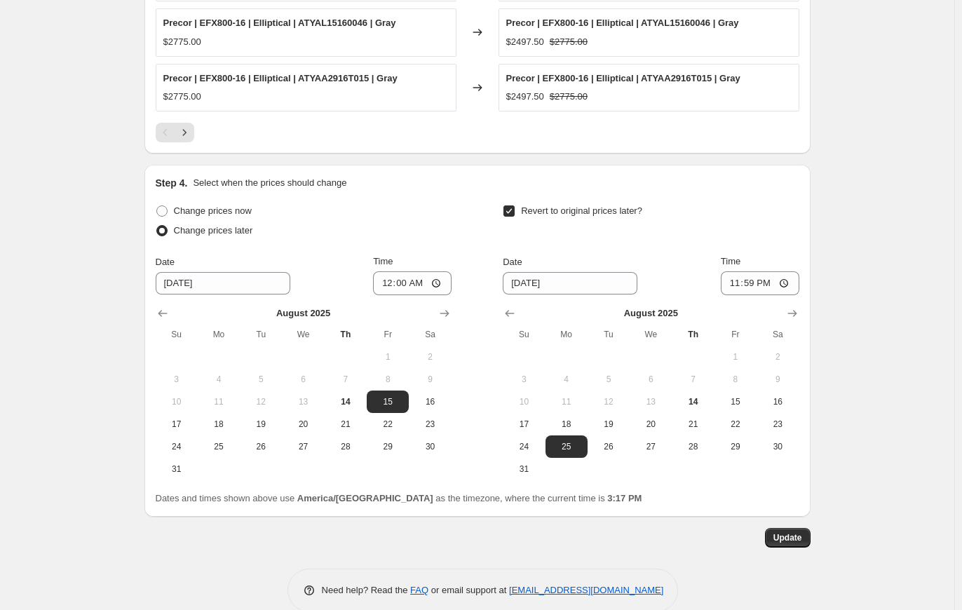
scroll to position [1089, 0]
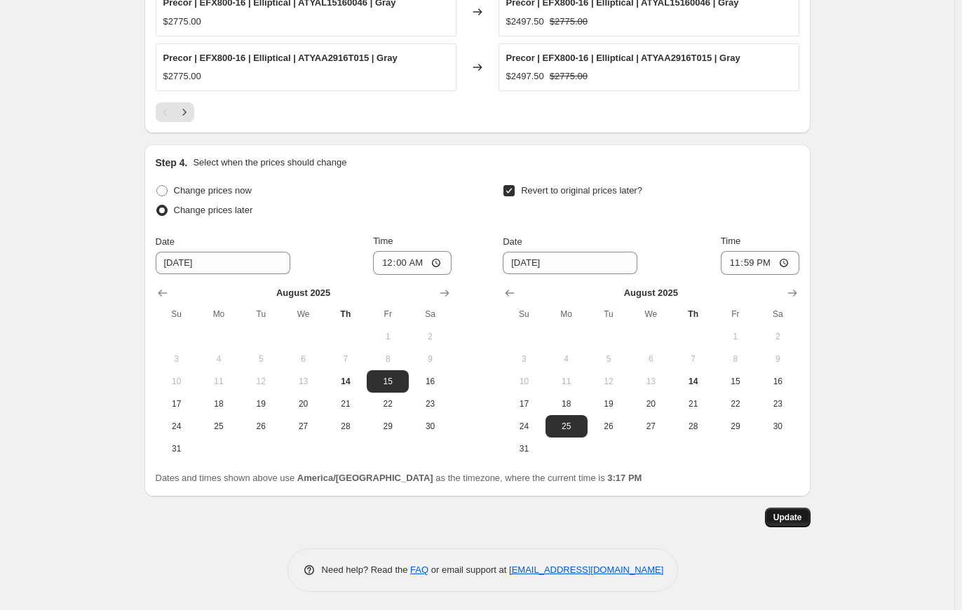
click at [799, 519] on span "Update" at bounding box center [788, 517] width 29 height 11
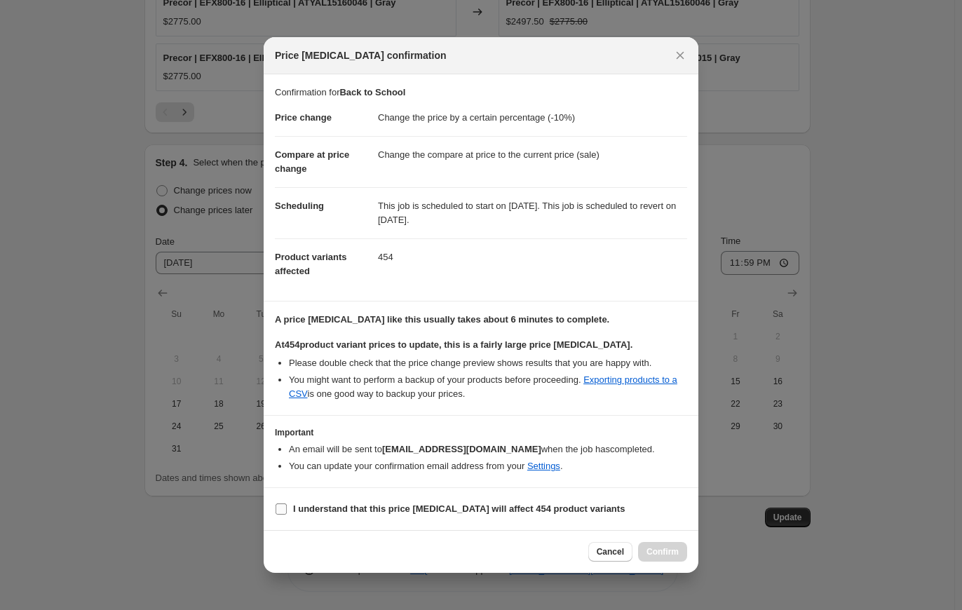
click at [285, 504] on input "I understand that this price [MEDICAL_DATA] will affect 454 product variants" at bounding box center [281, 509] width 11 height 11
checkbox input "true"
click at [664, 553] on span "Confirm" at bounding box center [663, 551] width 32 height 11
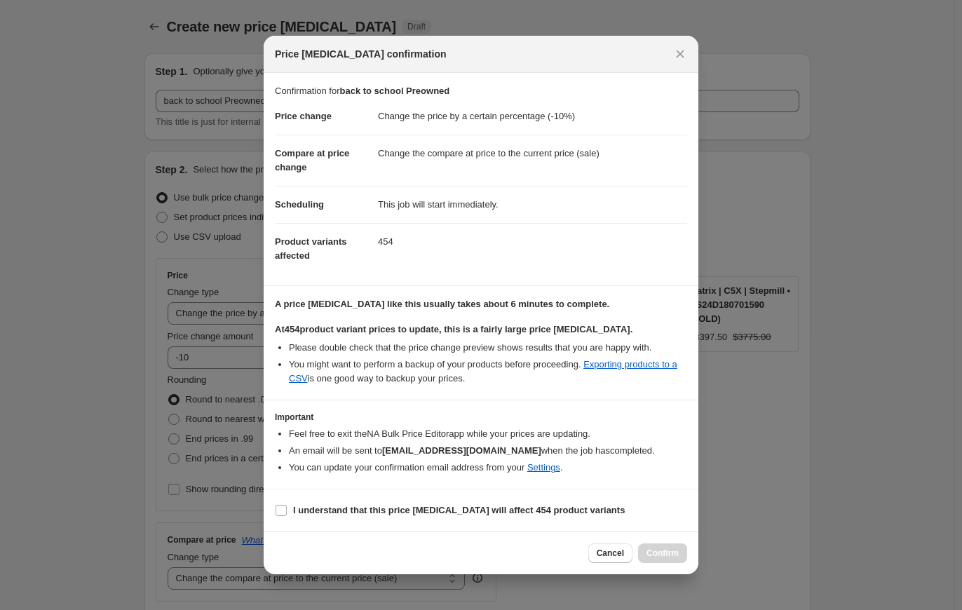
select select "percentage"
